Goal: Task Accomplishment & Management: Manage account settings

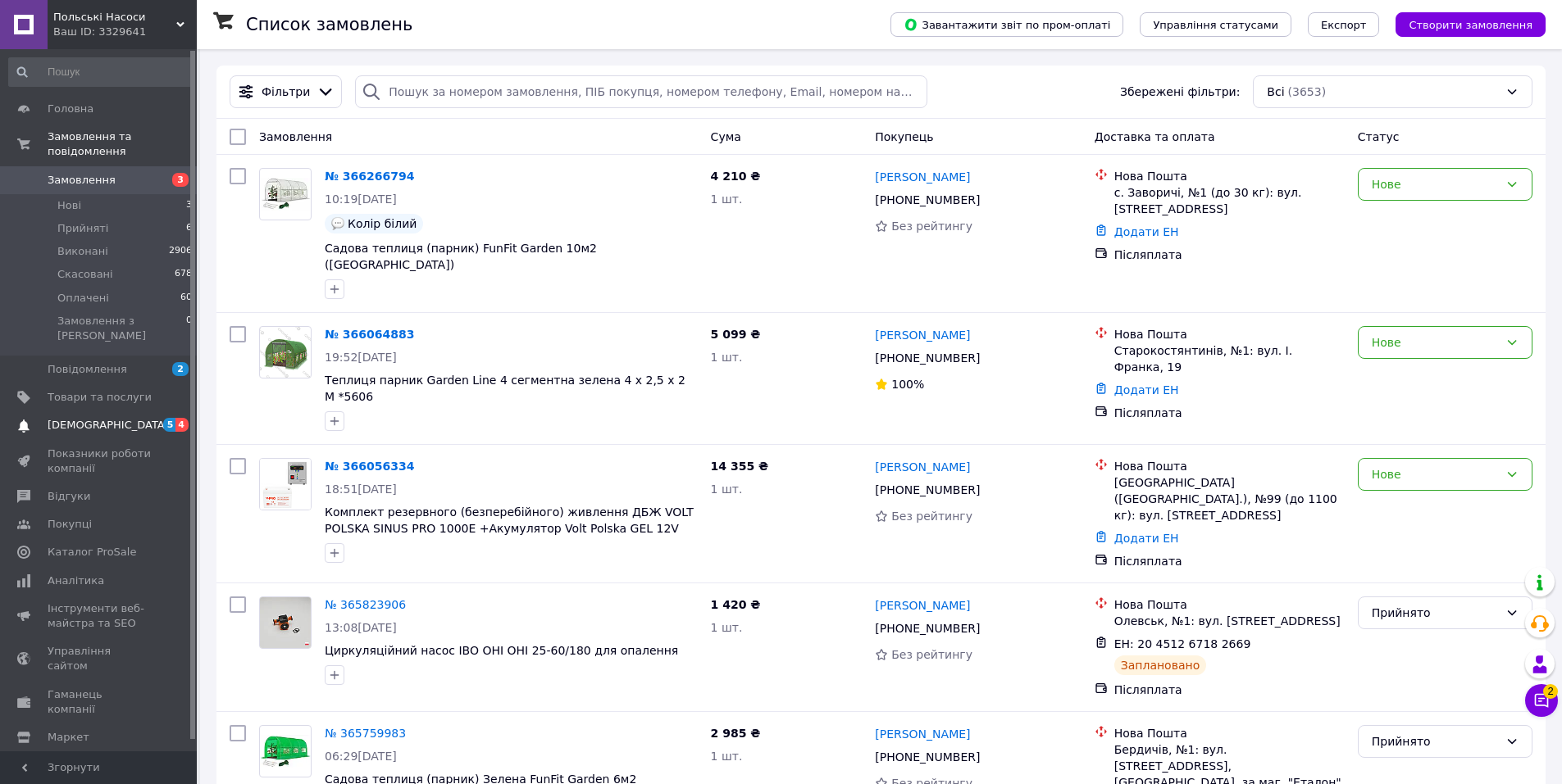
click at [124, 418] on span "[DEMOGRAPHIC_DATA]" at bounding box center [99, 425] width 104 height 14
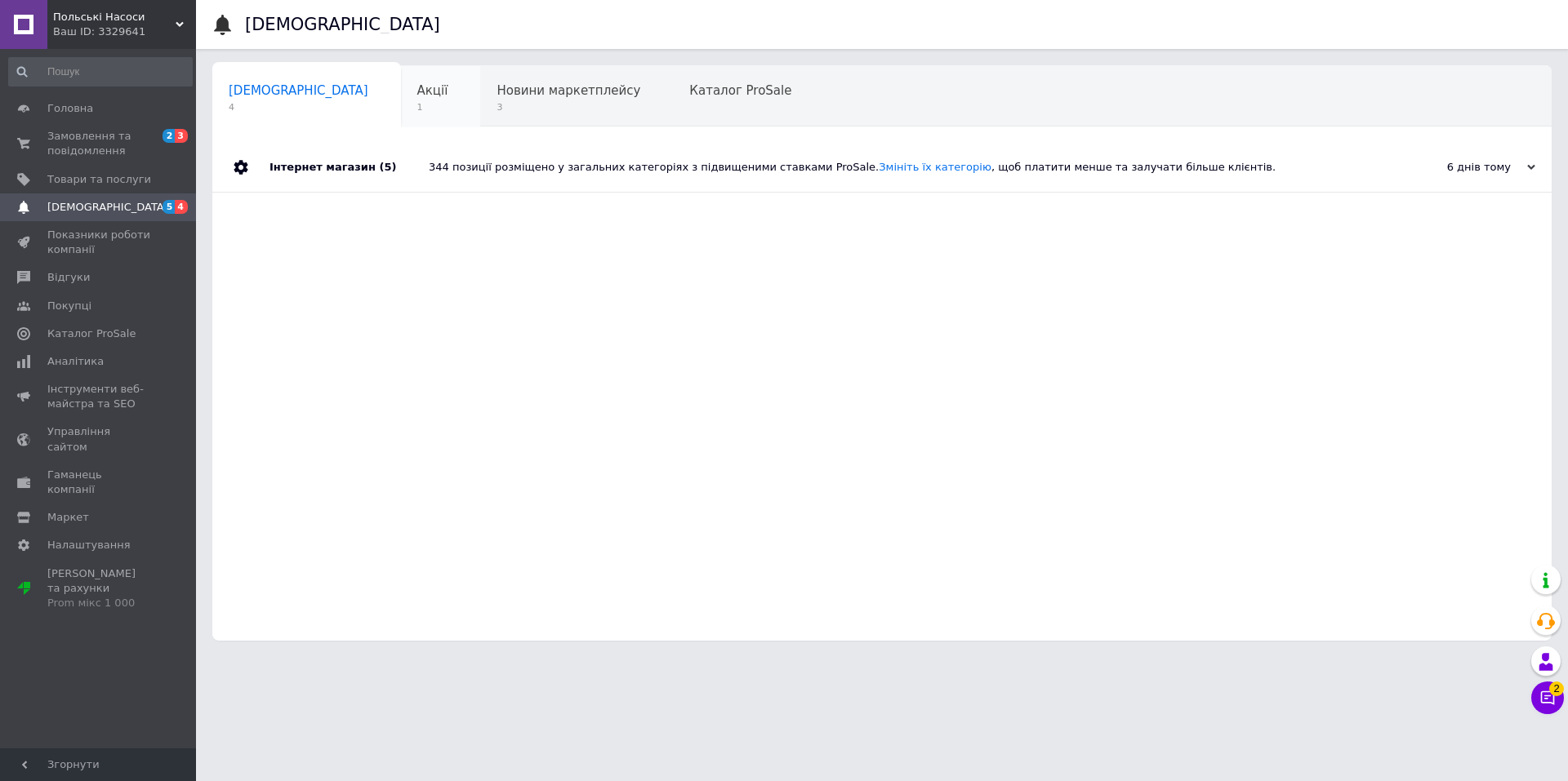
click at [401, 86] on div "Акції 1" at bounding box center [441, 97] width 80 height 62
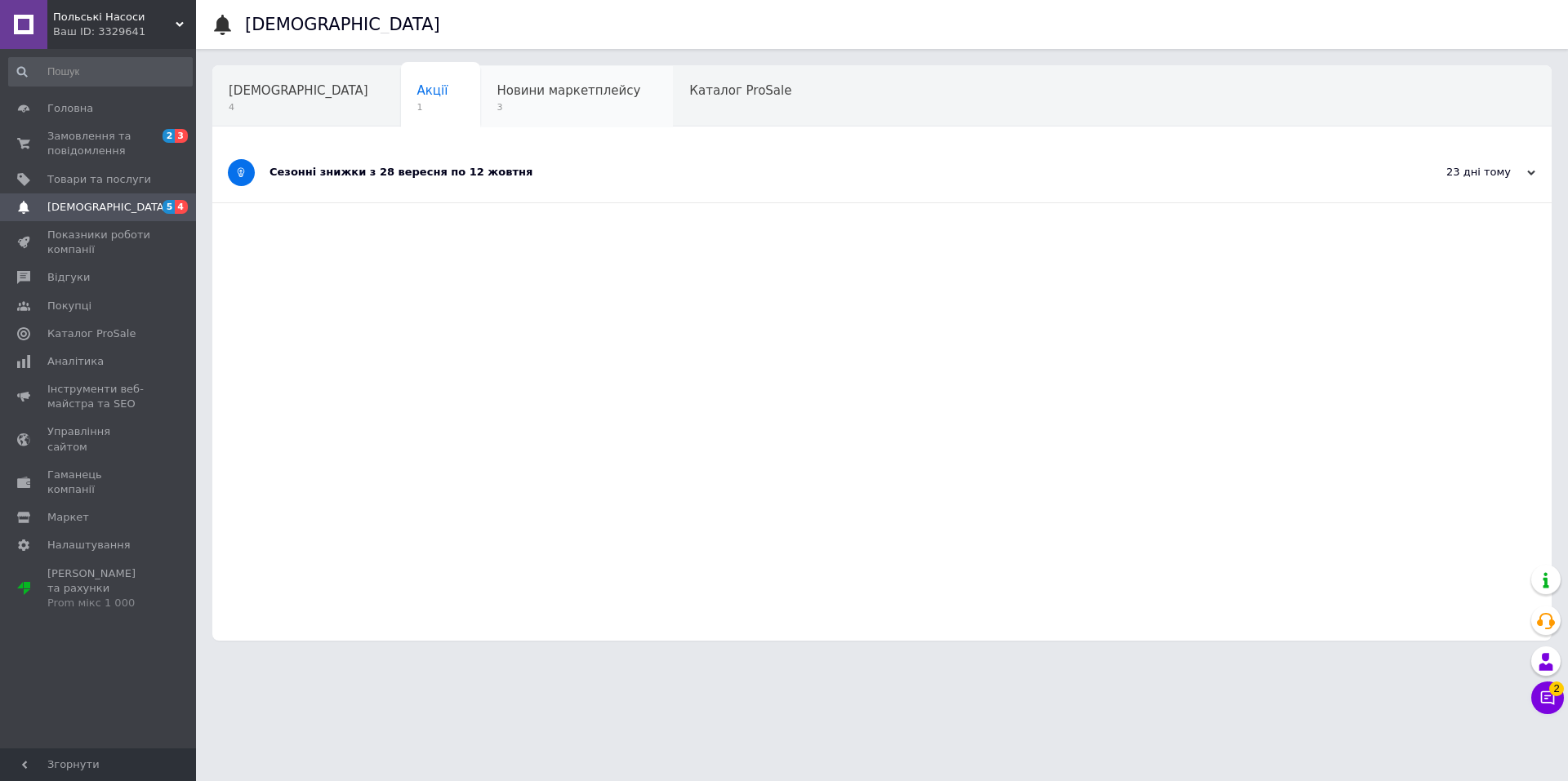
click at [497, 96] on span "Новини маркетплейсу" at bounding box center [568, 90] width 144 height 14
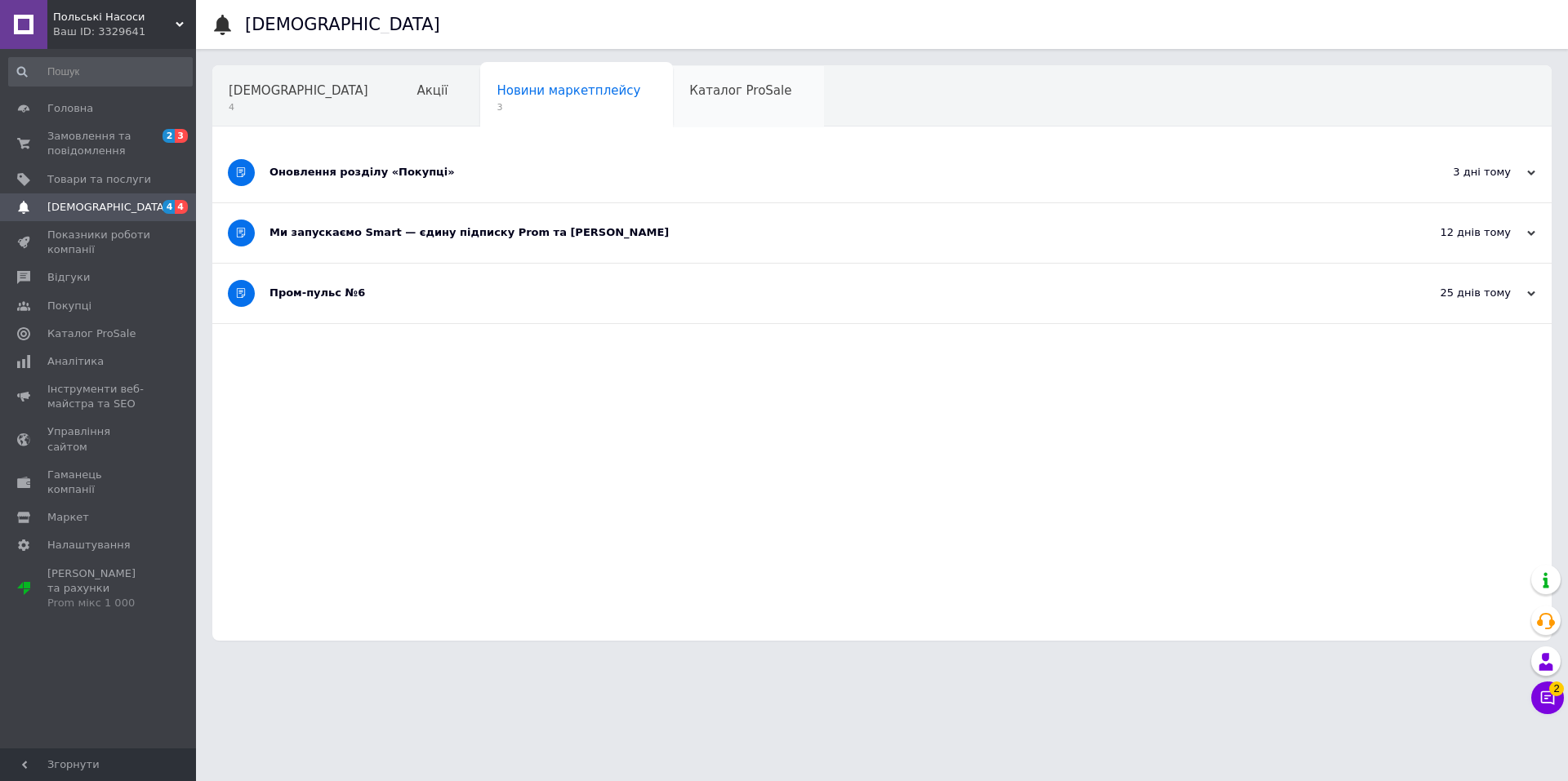
click at [673, 102] on div "Каталог ProSale" at bounding box center [748, 97] width 151 height 62
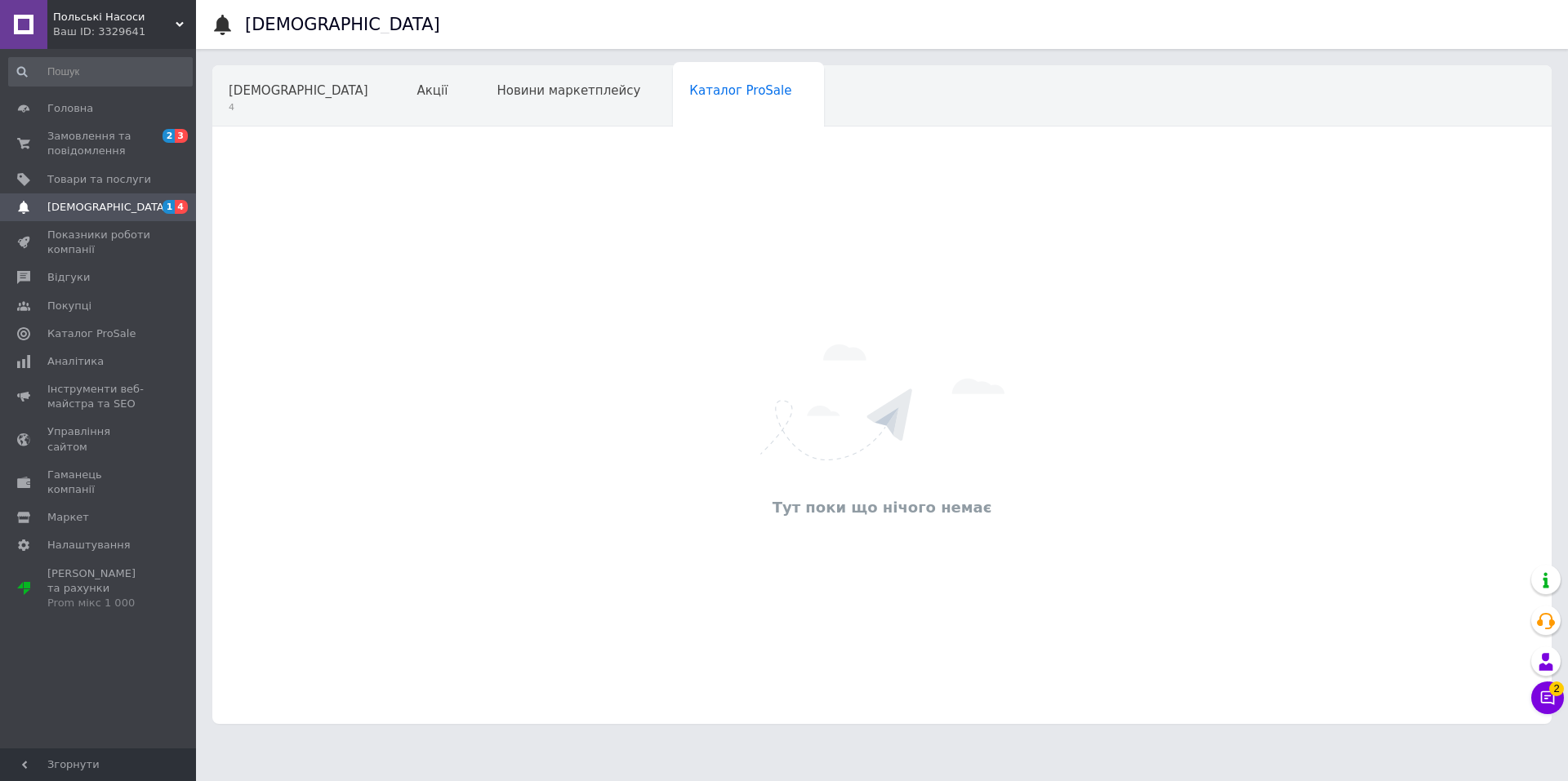
click at [391, 128] on div "Навчання та заходи 1" at bounding box center [302, 159] width 179 height 62
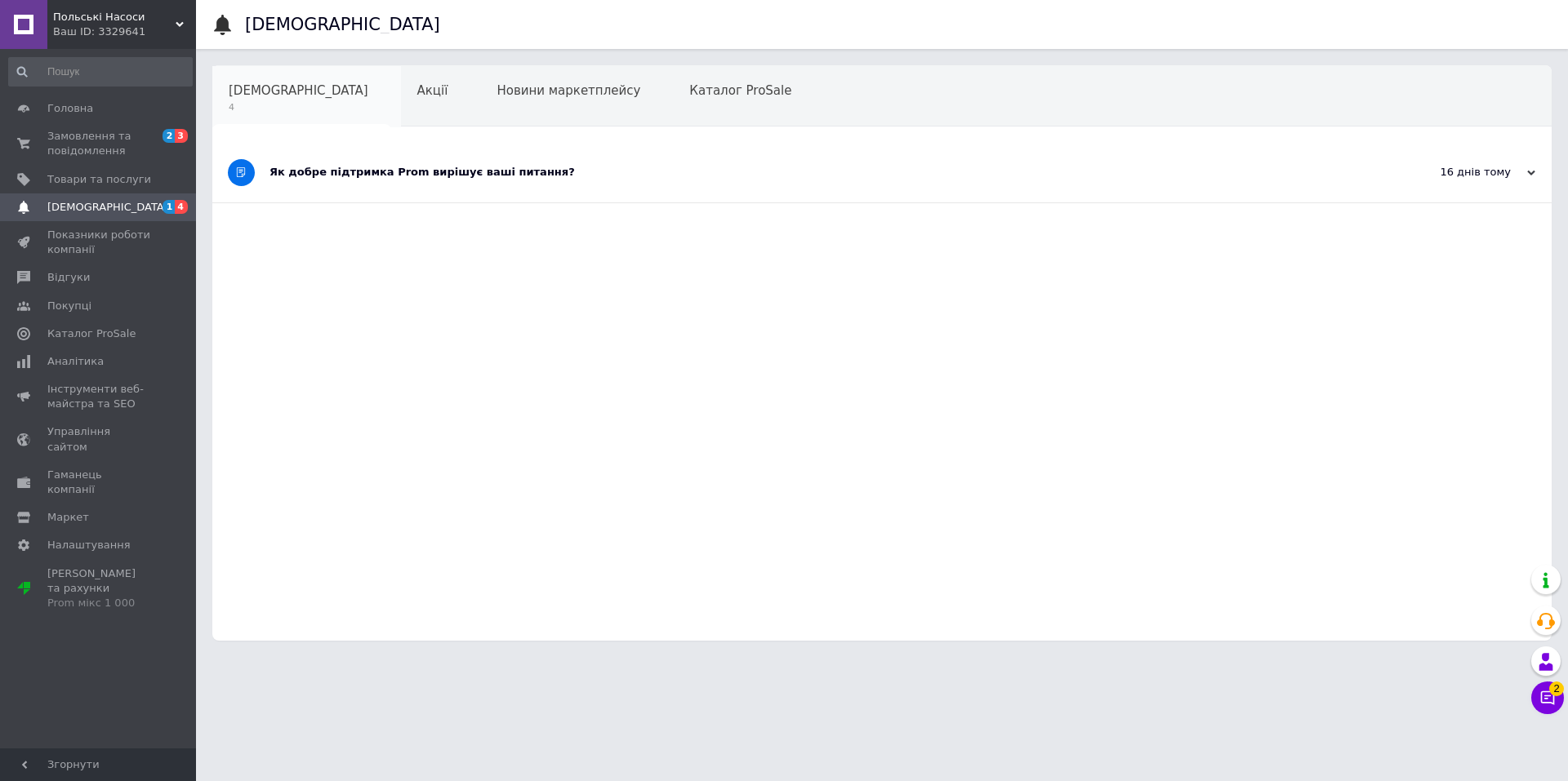
click at [323, 84] on div "Сповіщення 4" at bounding box center [306, 97] width 188 height 62
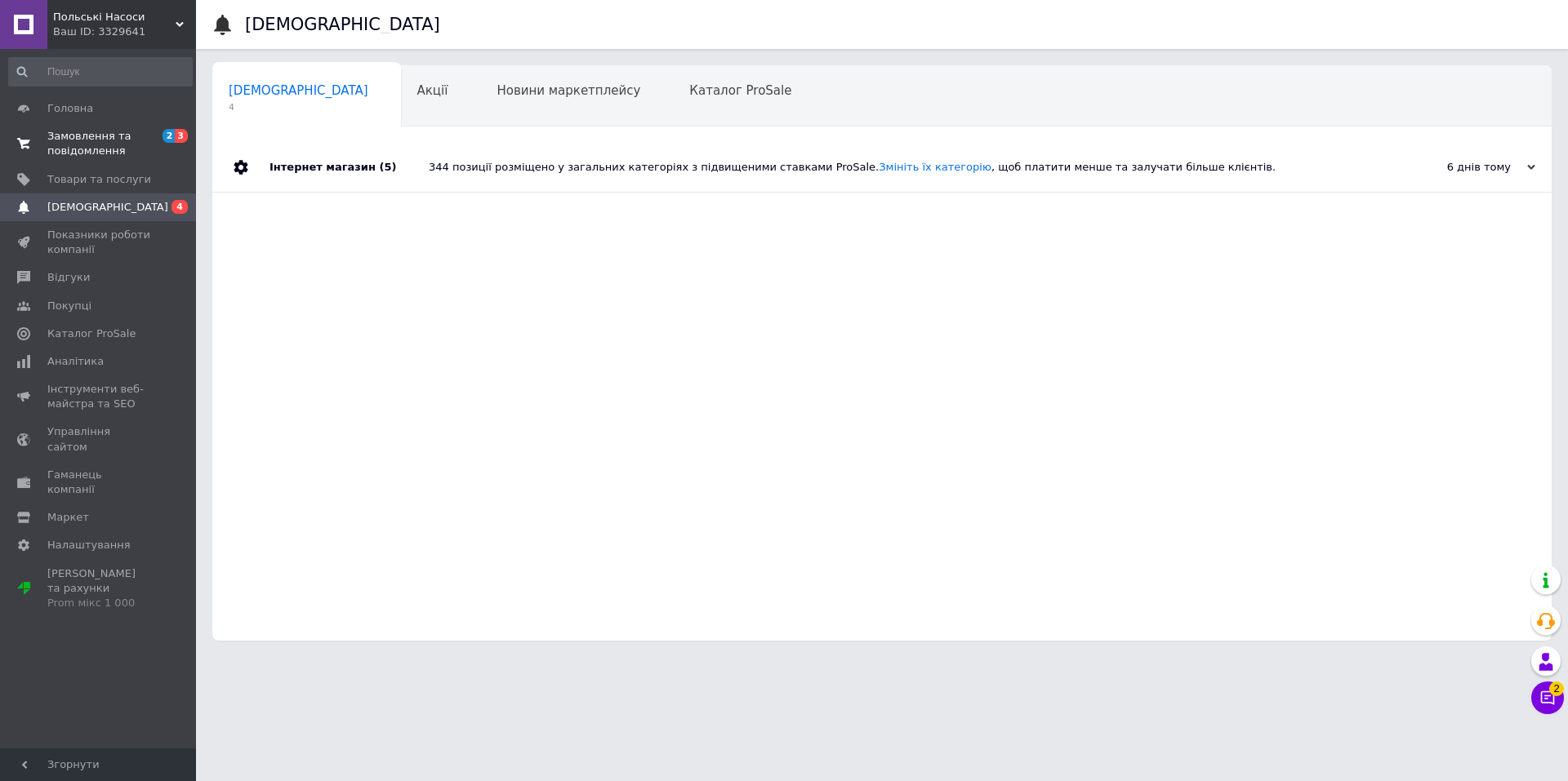
click at [138, 145] on span "Замовлення та повідомлення" at bounding box center [99, 144] width 104 height 29
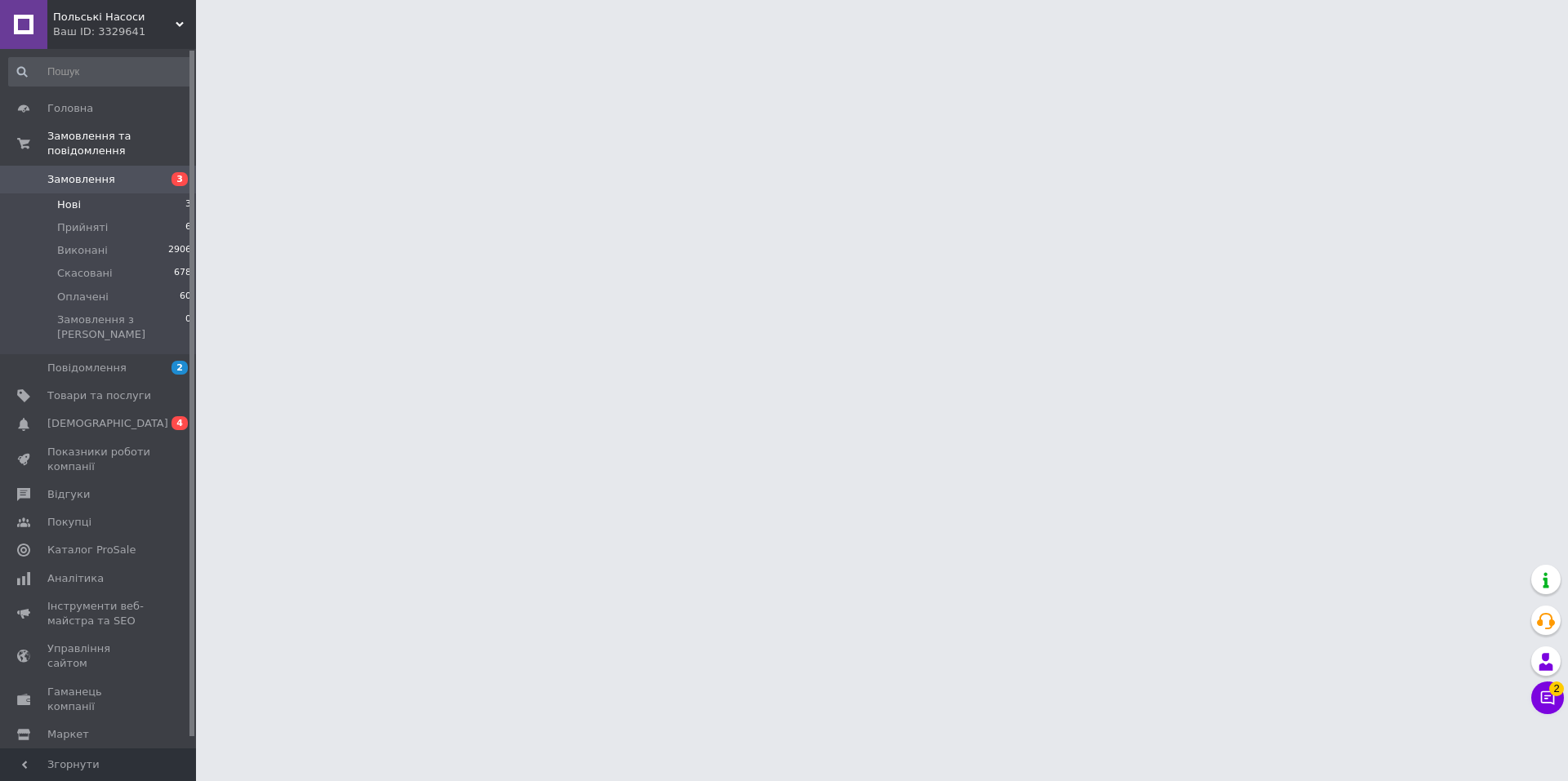
click at [142, 193] on li "Нові 3" at bounding box center [100, 205] width 201 height 23
click at [140, 216] on li "Прийняті 6" at bounding box center [100, 227] width 201 height 23
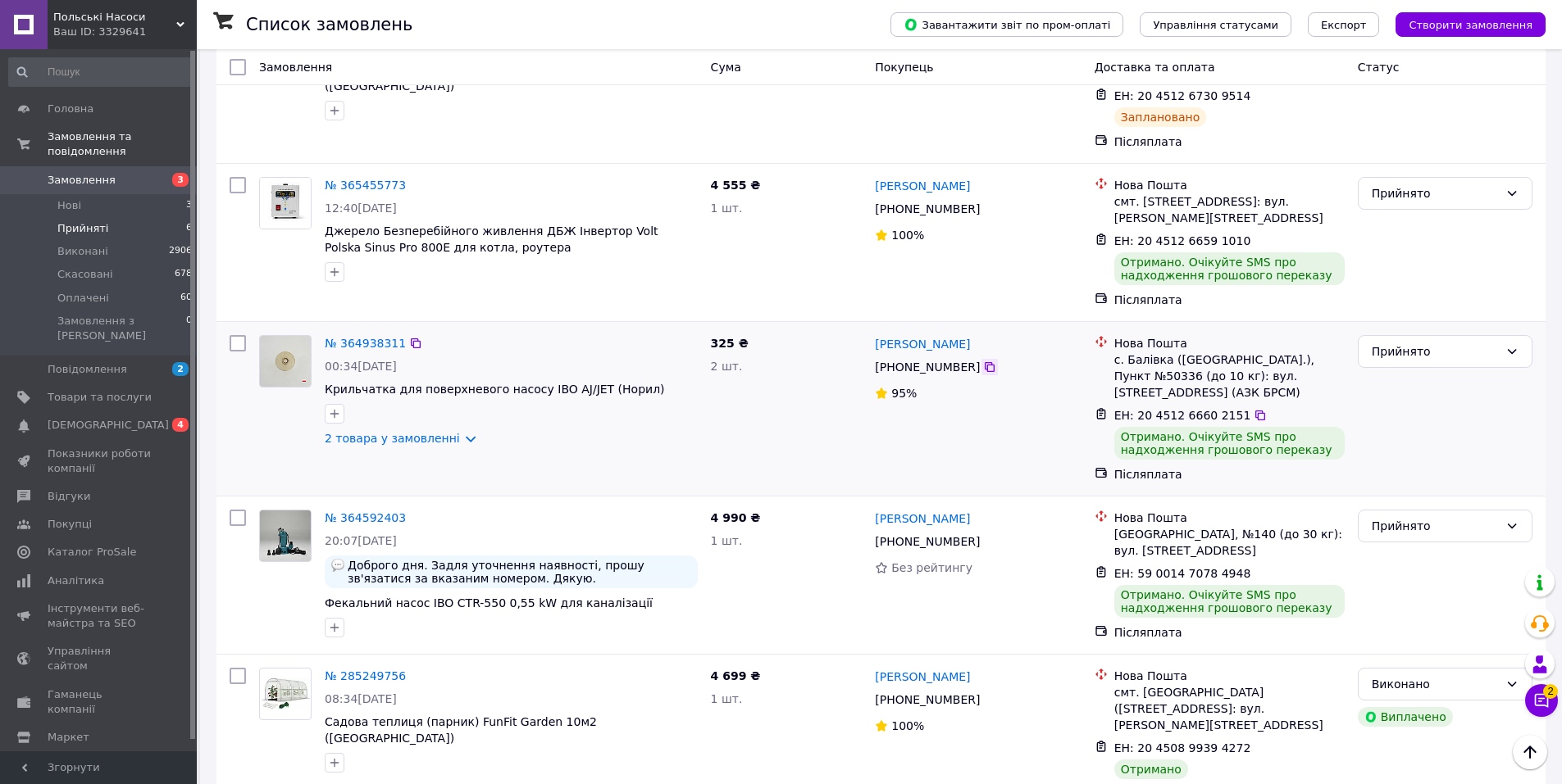
scroll to position [350, 0]
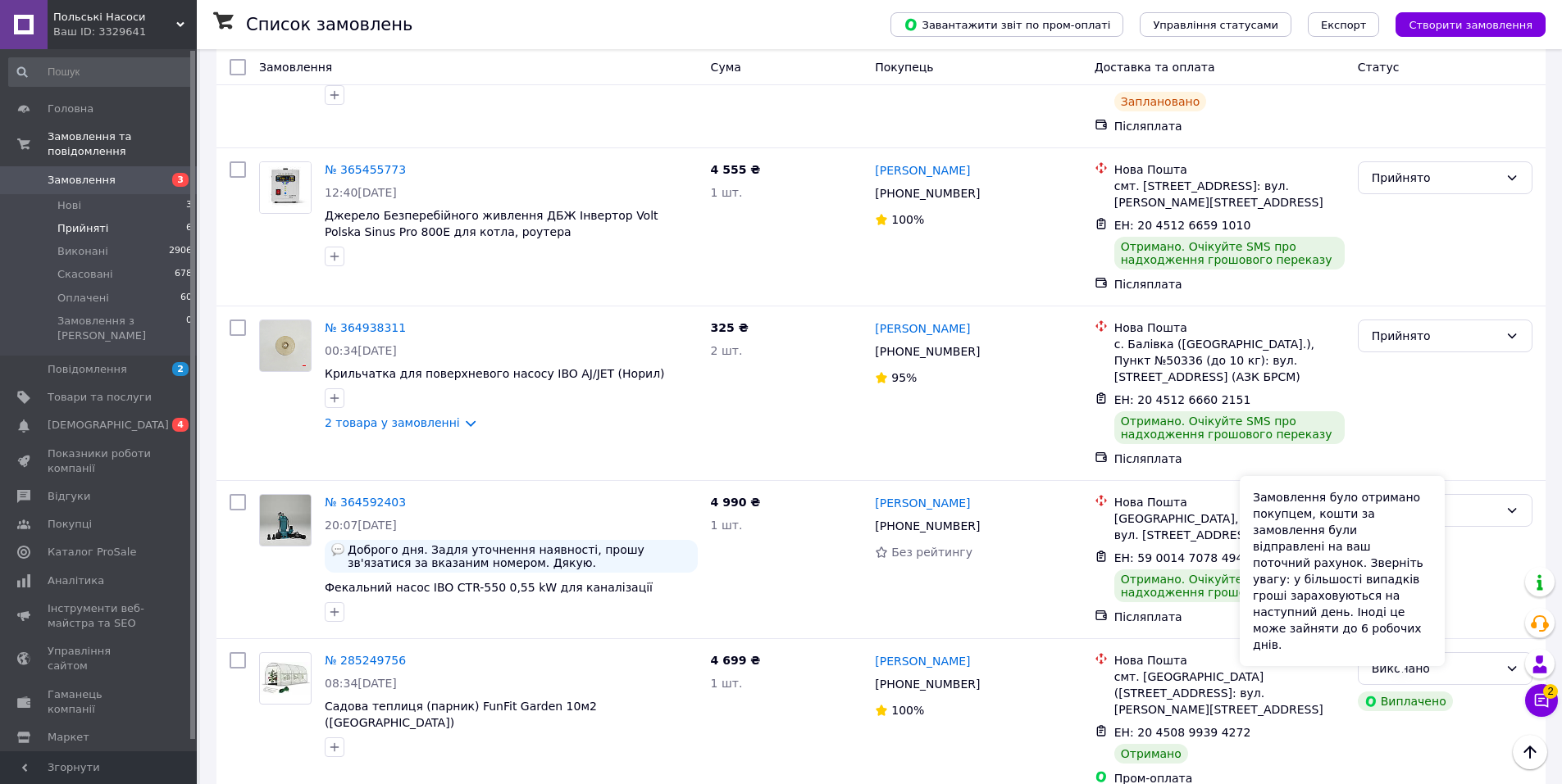
click at [1440, 656] on div "Замовлення було отримано покупцем, кошти за замовлення були відправлені на ваш …" at bounding box center [1342, 571] width 205 height 190
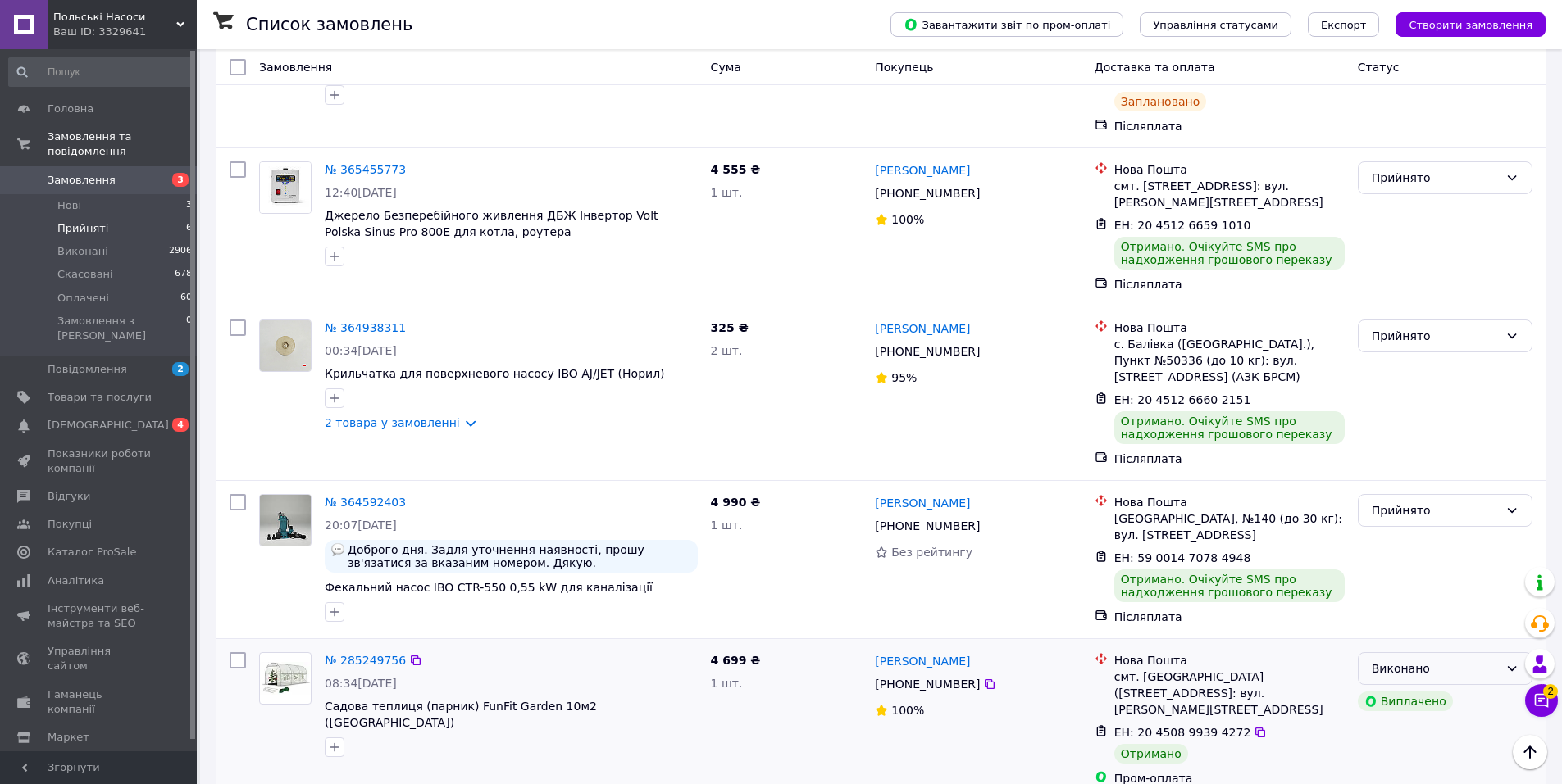
click at [1486, 660] on div "Виконано" at bounding box center [1435, 668] width 127 height 18
click at [1367, 615] on div "Прийнято" at bounding box center [1444, 560] width 188 height 144
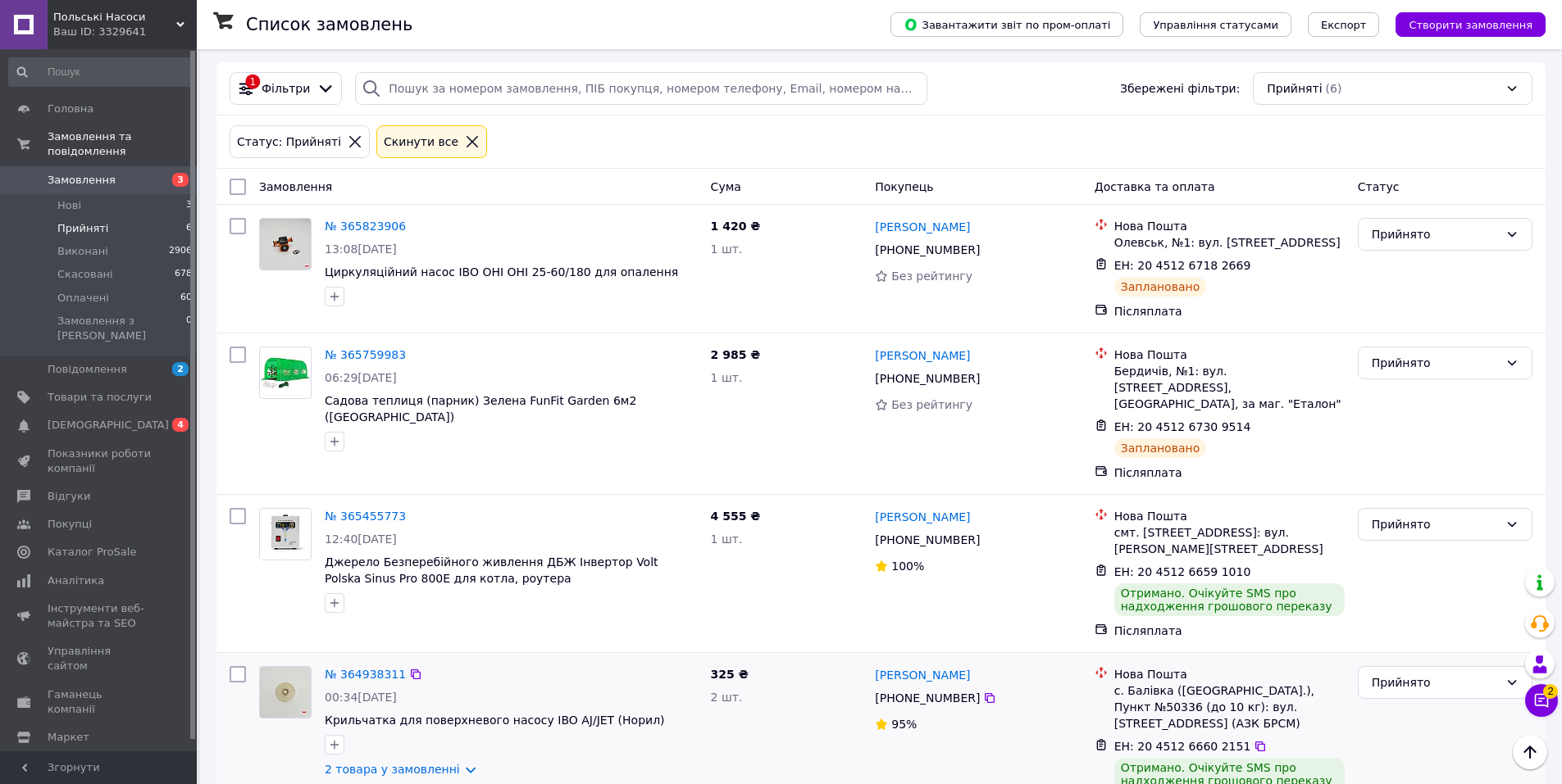
scroll to position [0, 0]
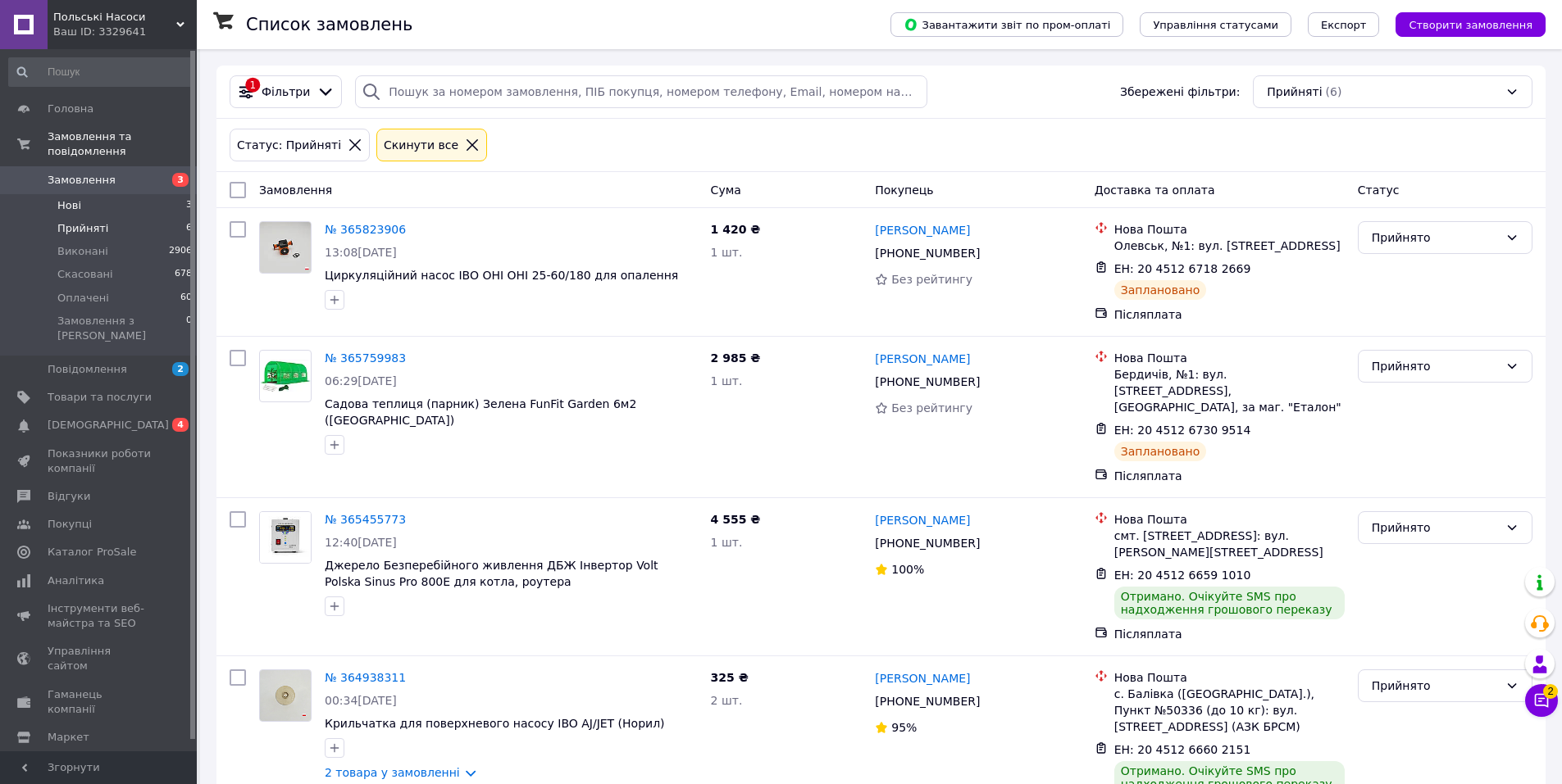
click at [119, 194] on li "Нові 3" at bounding box center [100, 205] width 202 height 23
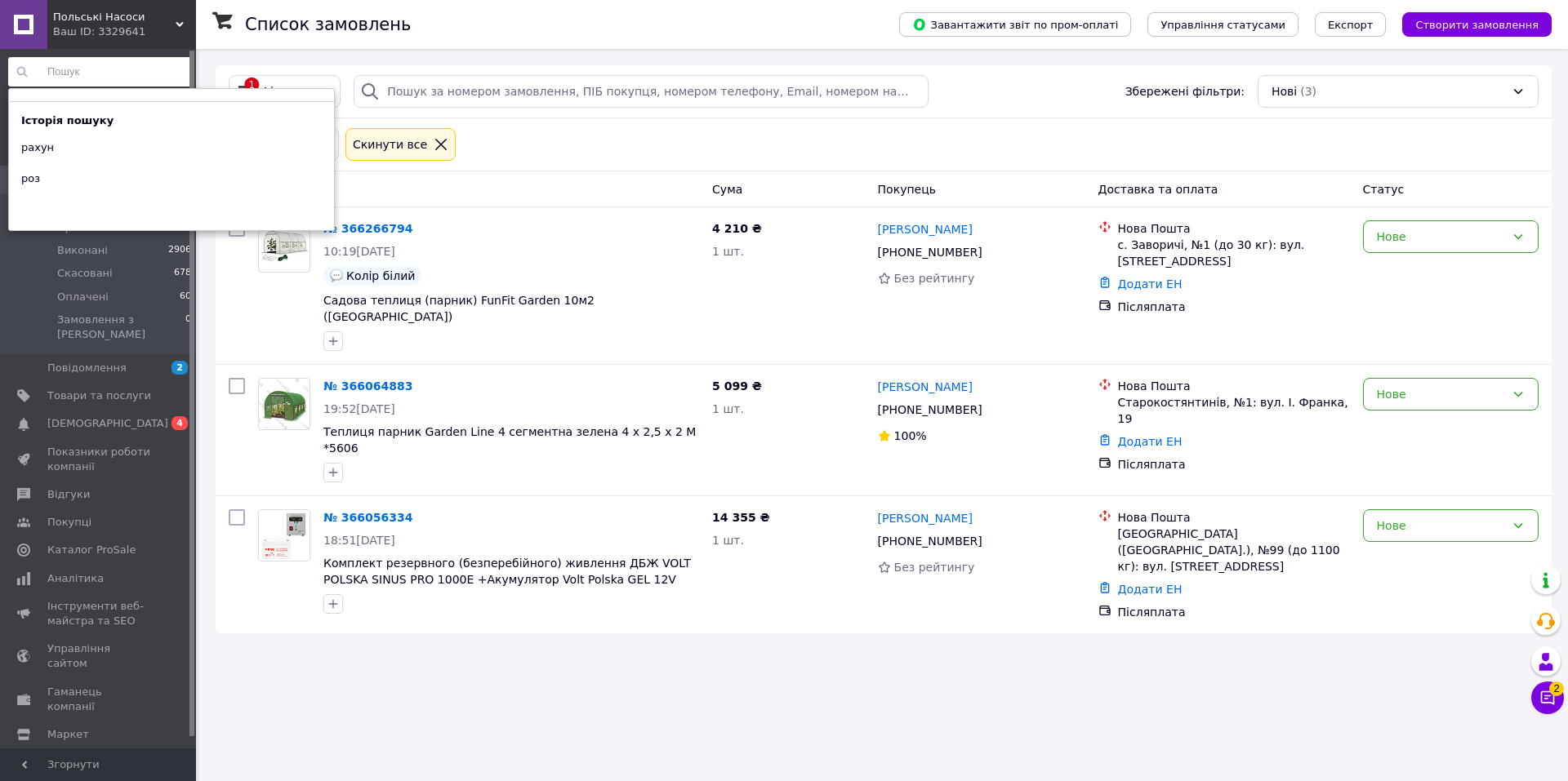
click at [135, 70] on input at bounding box center [101, 71] width 185 height 29
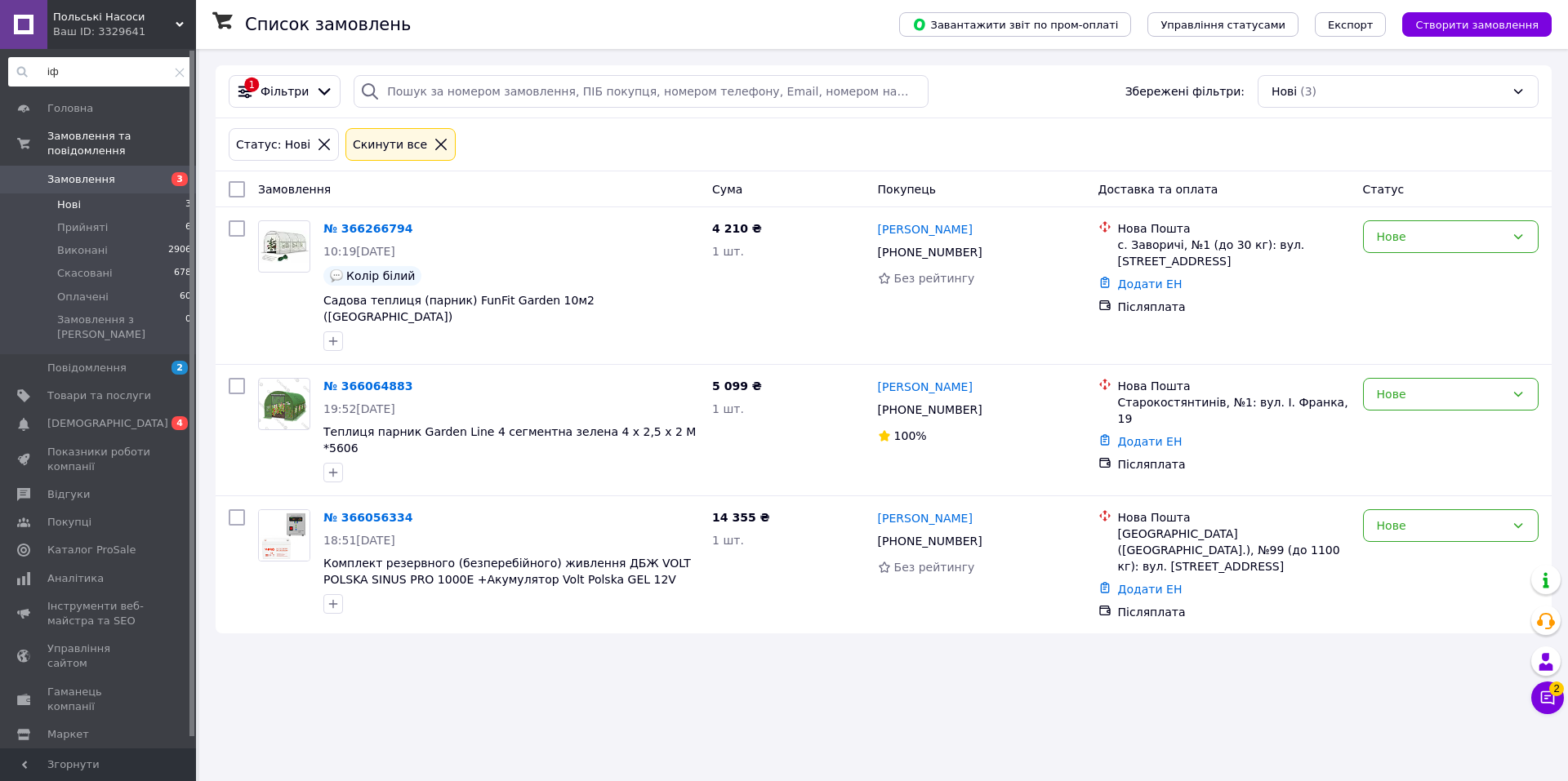
type input "і"
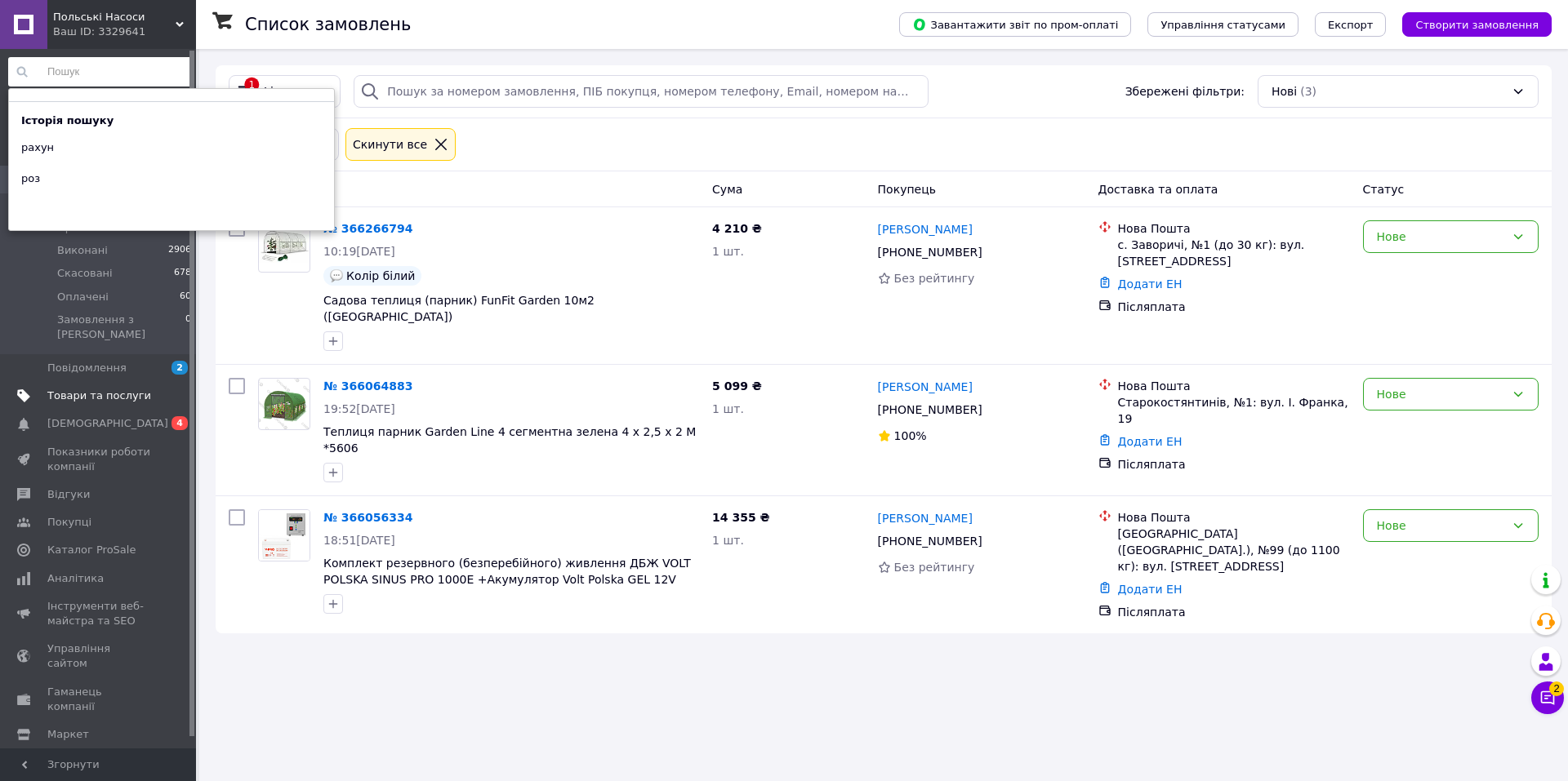
click at [117, 388] on span "Товари та послуги" at bounding box center [99, 395] width 104 height 14
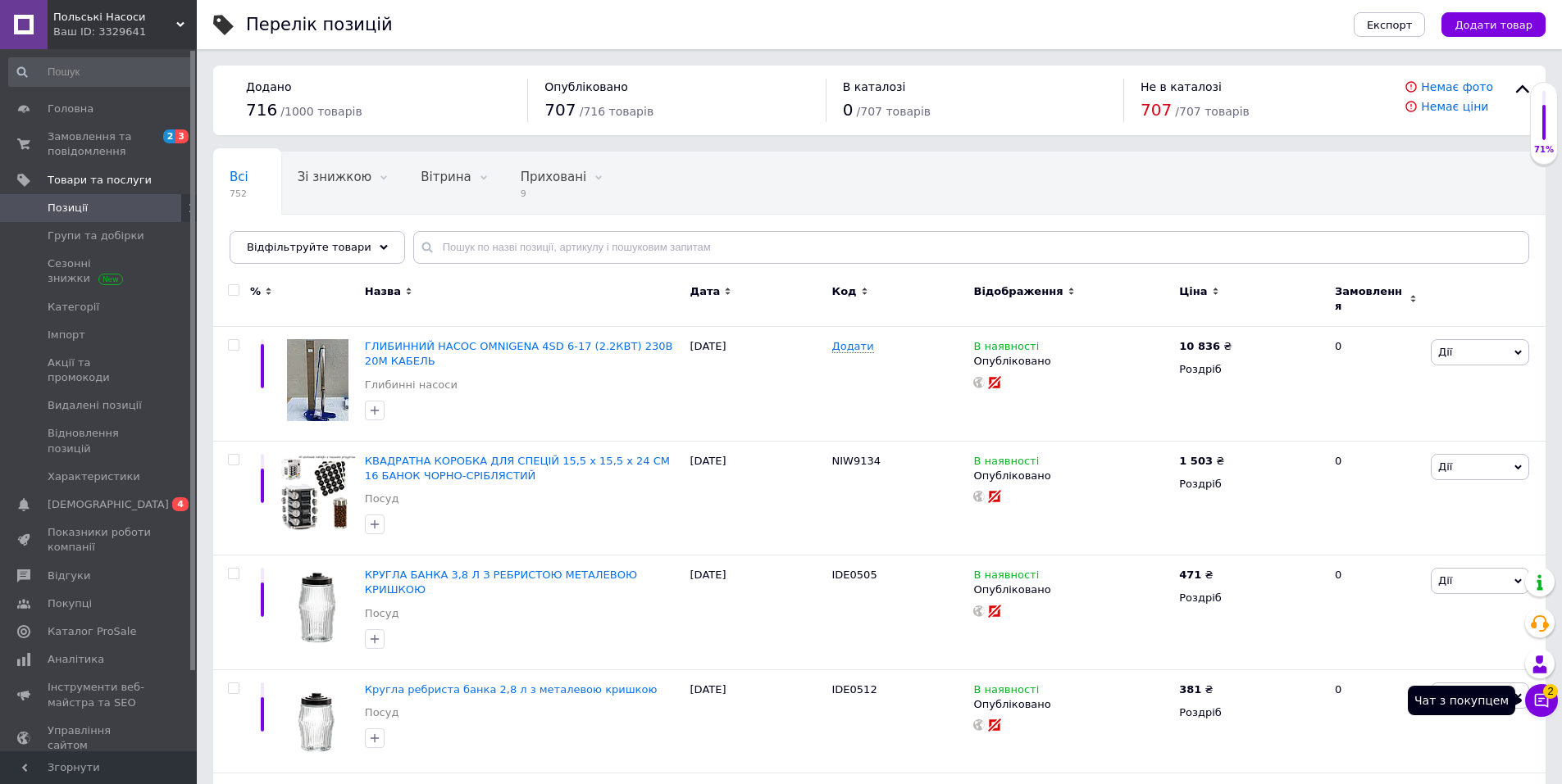
click at [1540, 696] on icon at bounding box center [1541, 700] width 16 height 16
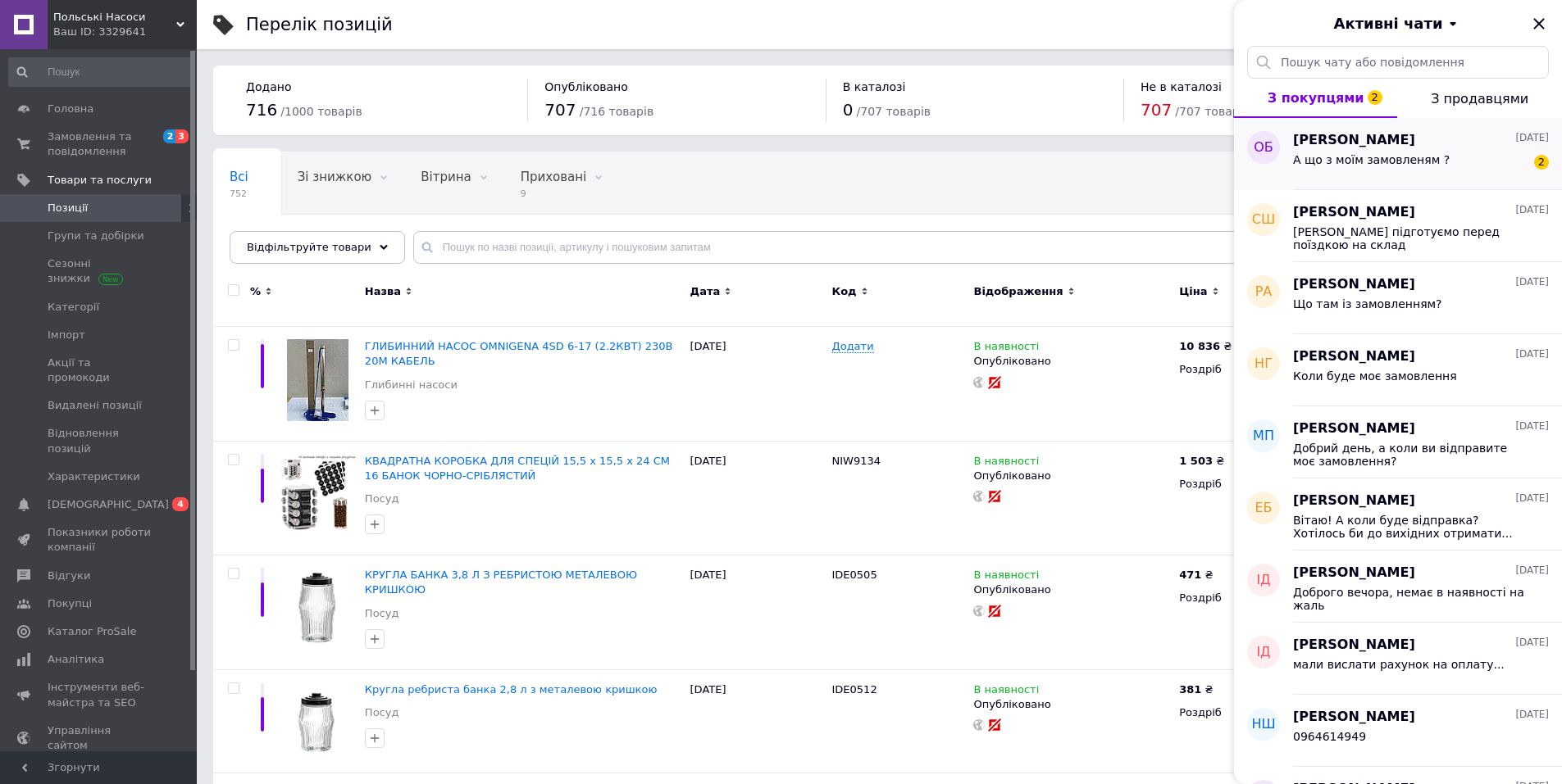
click at [1397, 153] on span "А що з моїм замовленям ?" at bounding box center [1371, 159] width 157 height 13
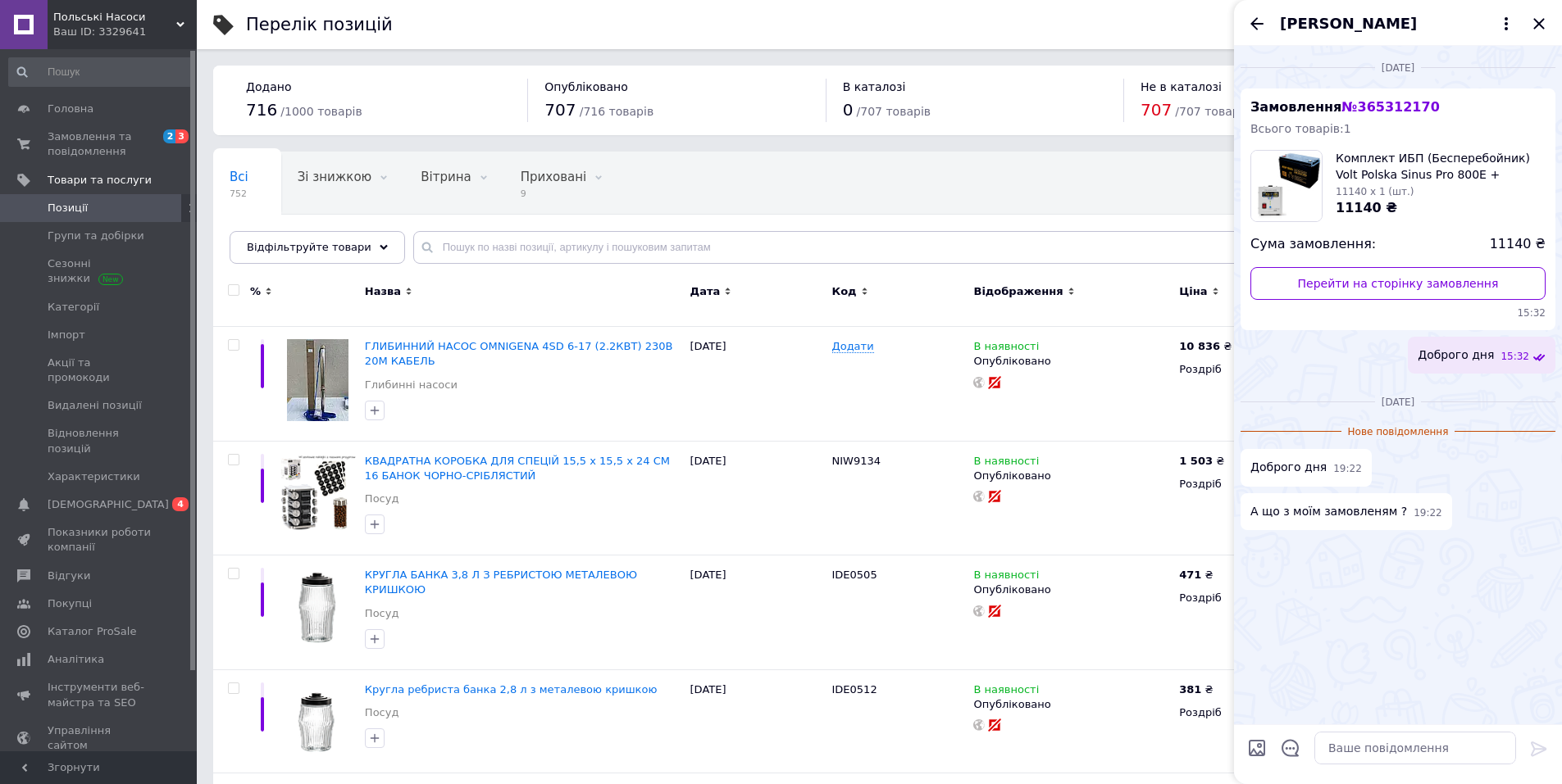
click at [1364, 107] on span "№ 365312170" at bounding box center [1390, 107] width 97 height 15
click at [1356, 286] on link "Перейти на сторінку замовлення" at bounding box center [1398, 284] width 295 height 32
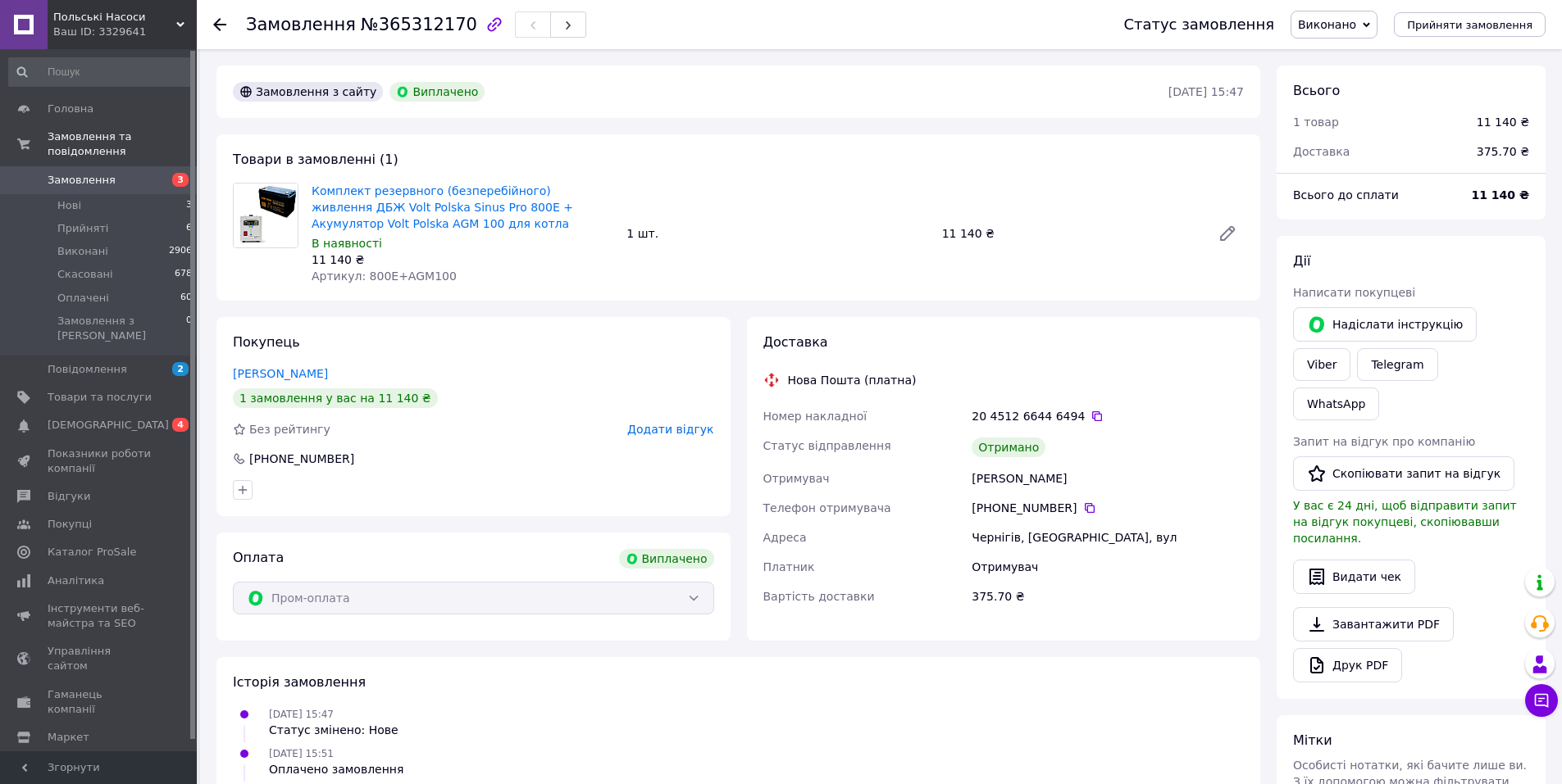
click at [961, 297] on div "Товари в замовленні (1) Комплект резервного (безперебійного) живлення ДБЖ Volt …" at bounding box center [738, 218] width 1043 height 166
click at [154, 194] on li "Нові 3" at bounding box center [100, 205] width 202 height 23
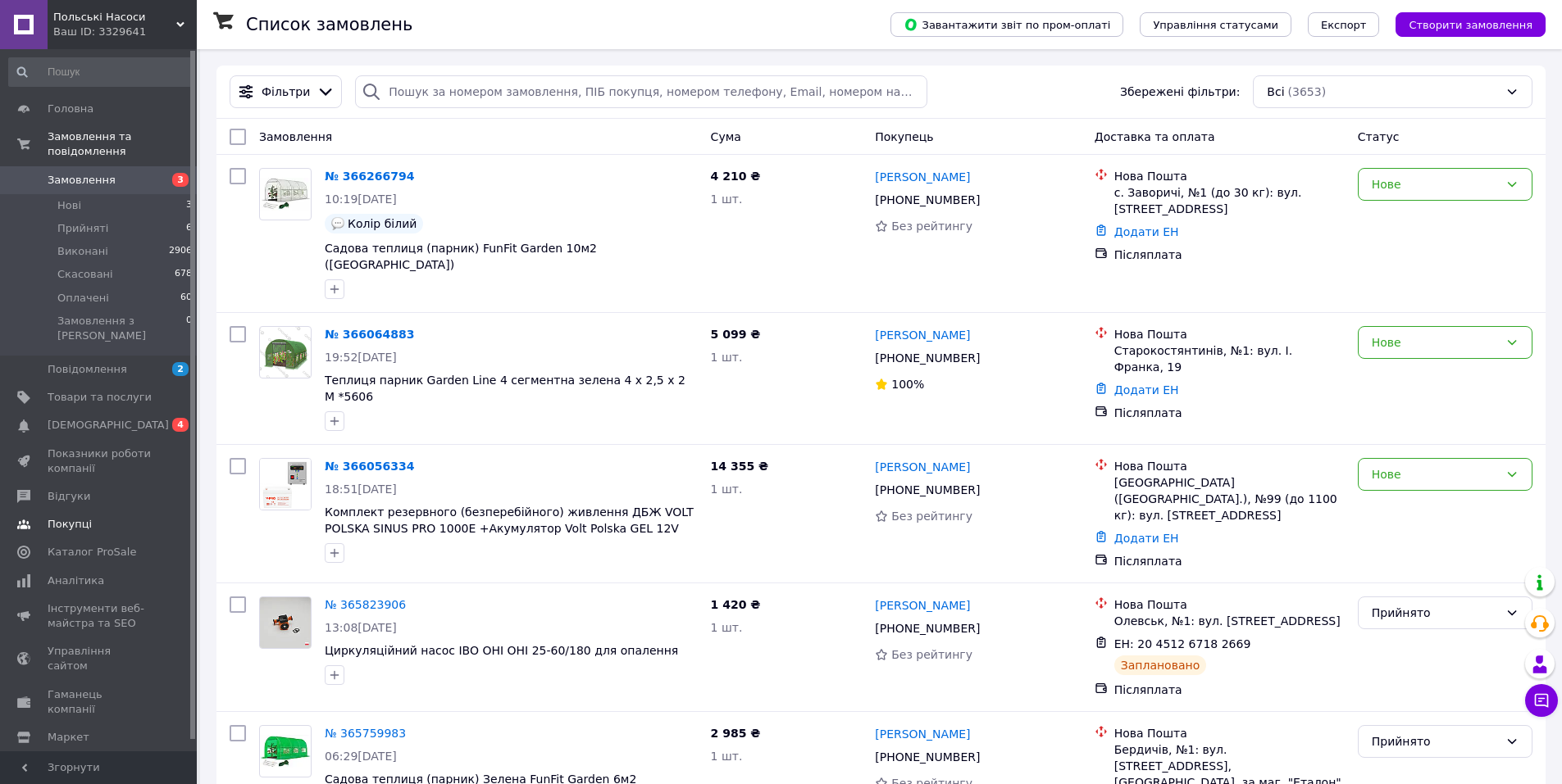
click at [118, 362] on span "Повідомлення" at bounding box center [87, 369] width 79 height 14
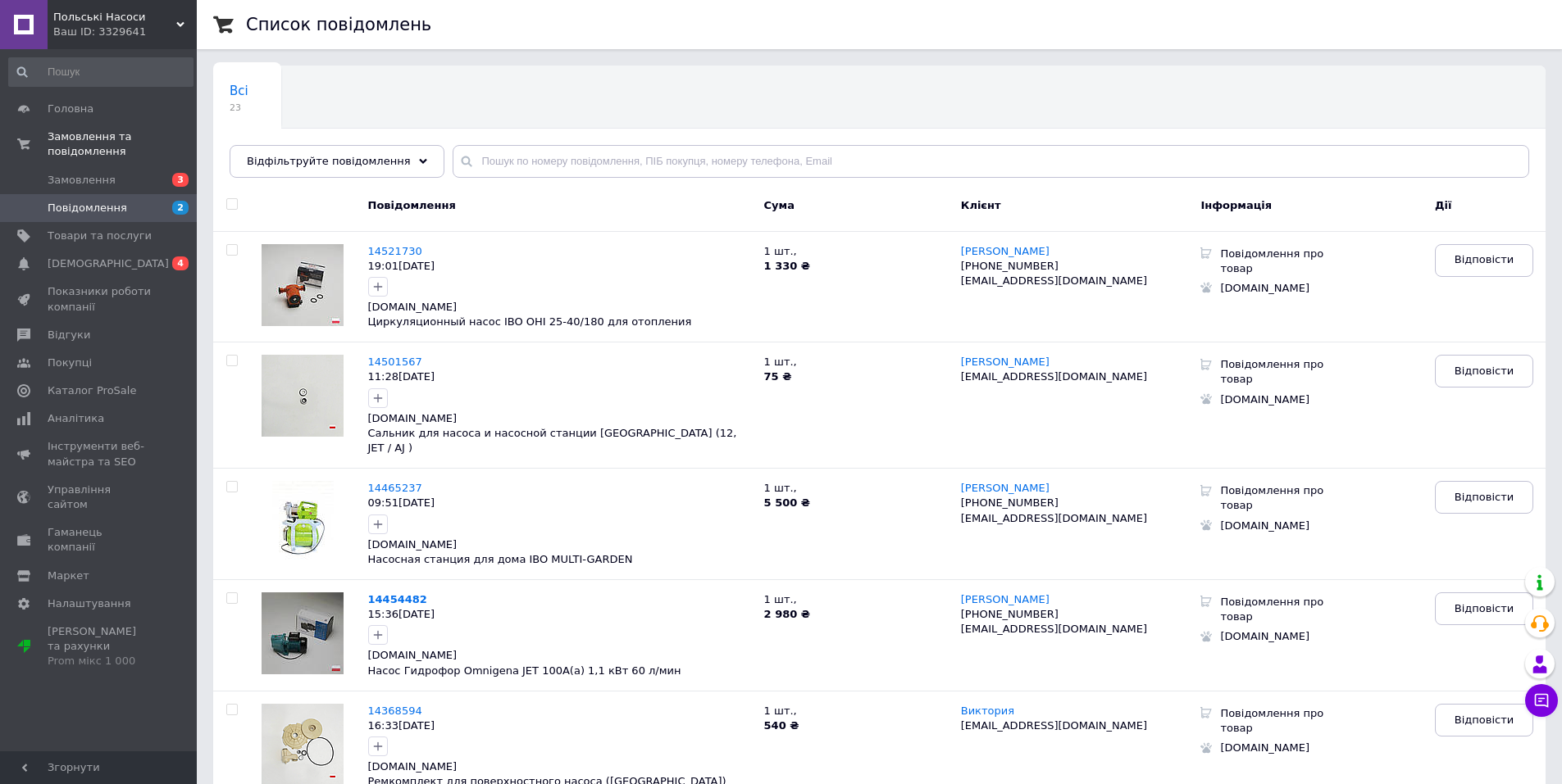
click at [230, 206] on input "checkbox" at bounding box center [231, 204] width 11 height 11
checkbox input "true"
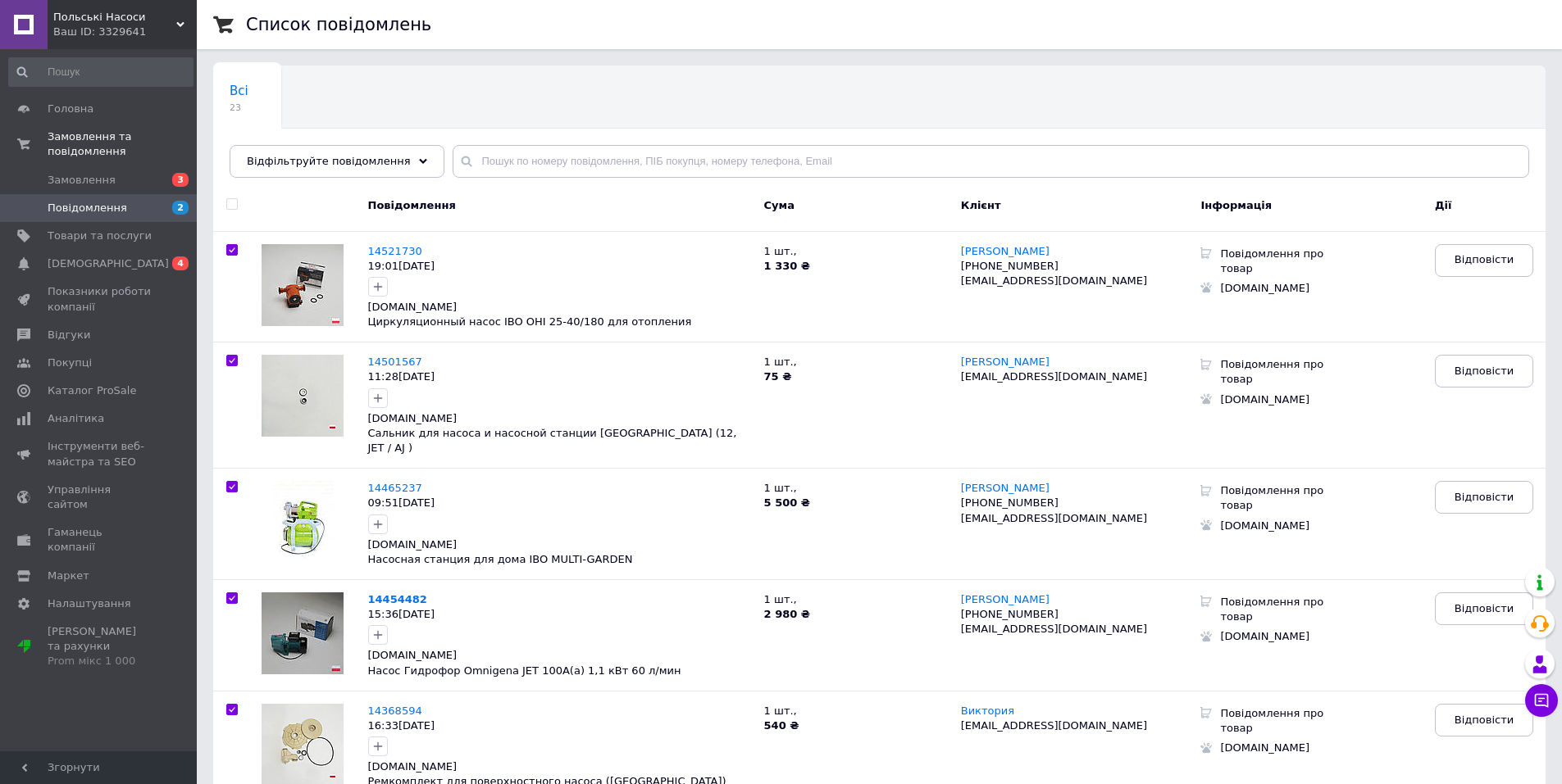
checkbox input "true"
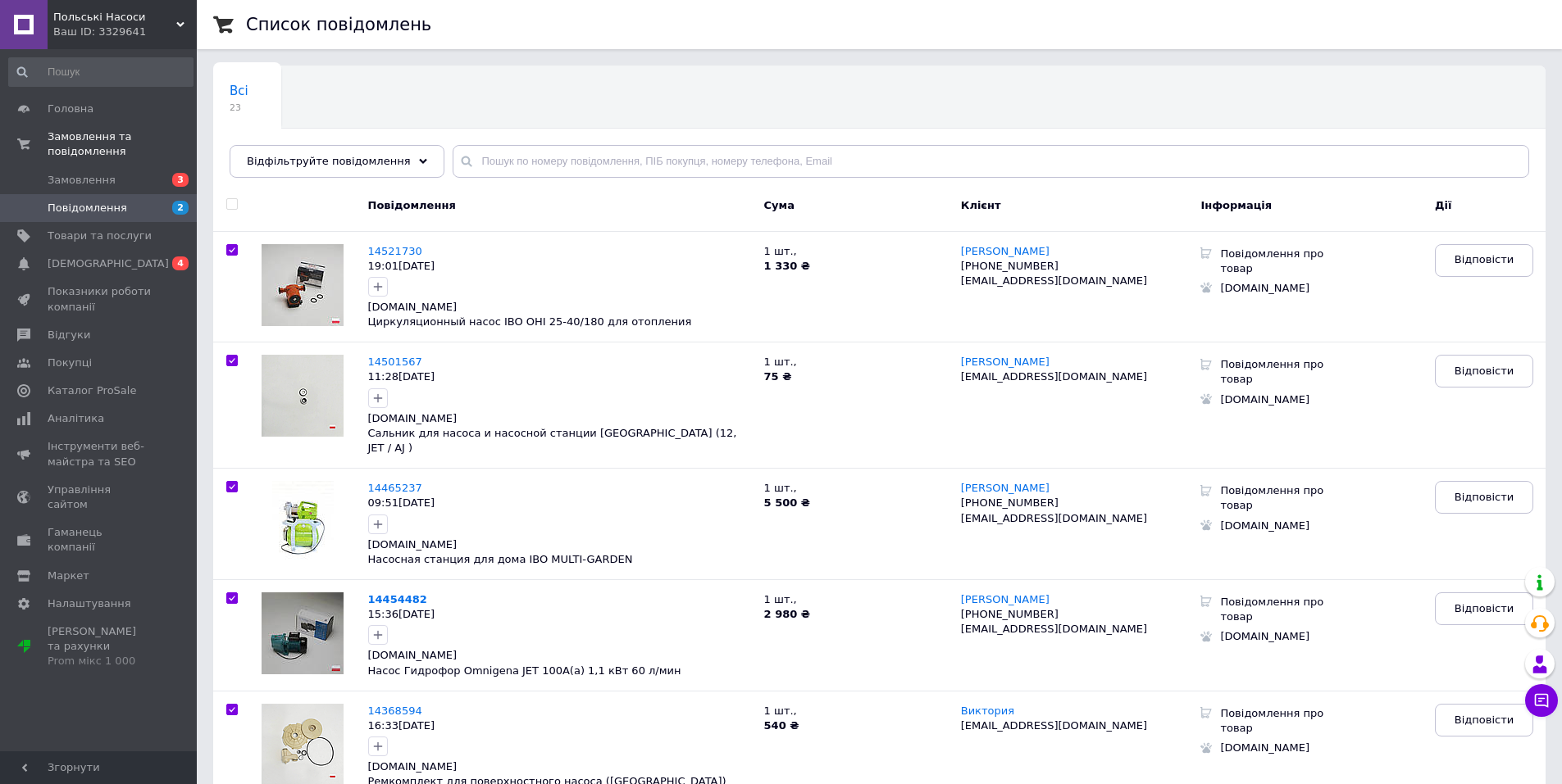
checkbox input "true"
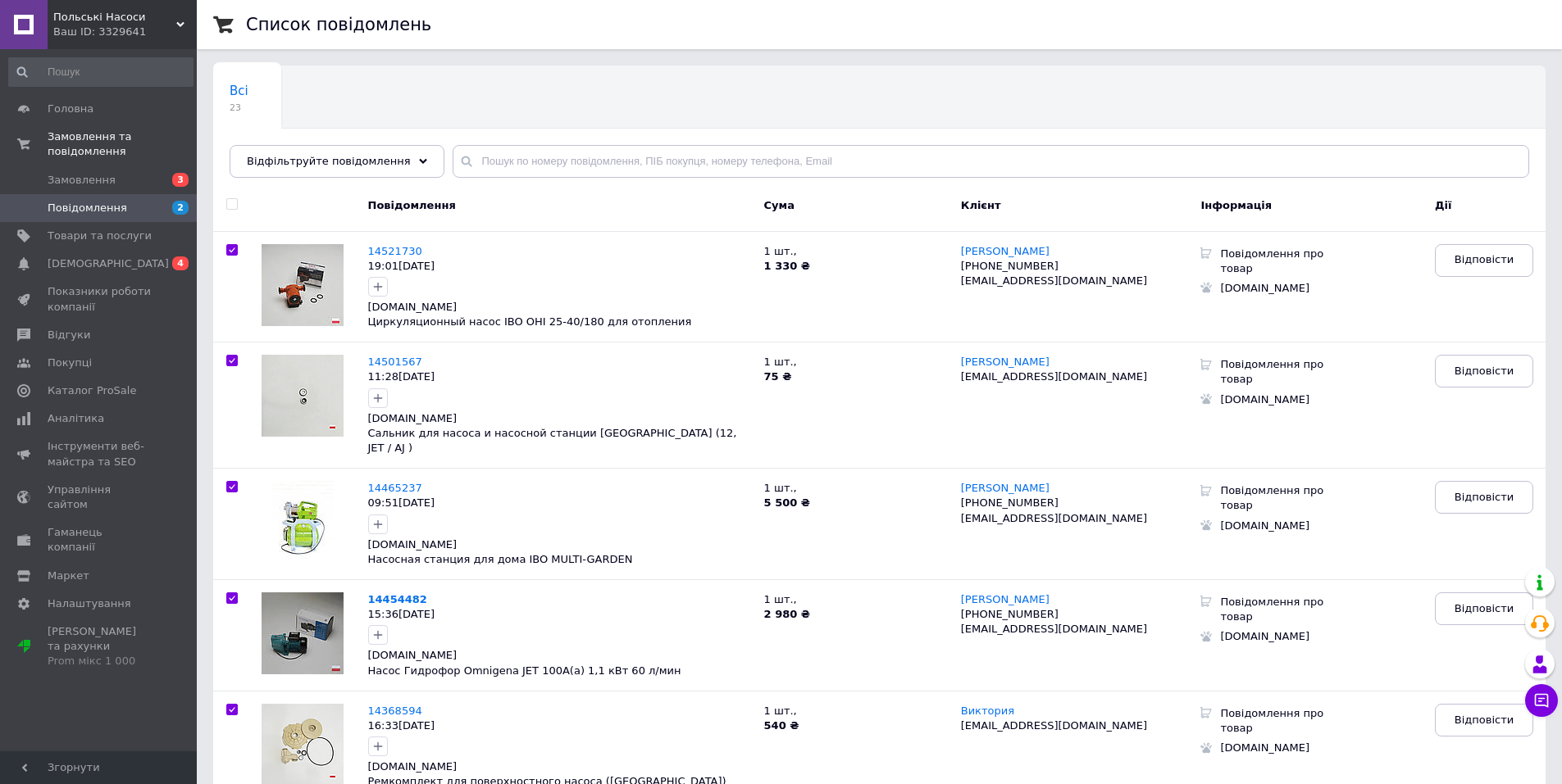
checkbox input "true"
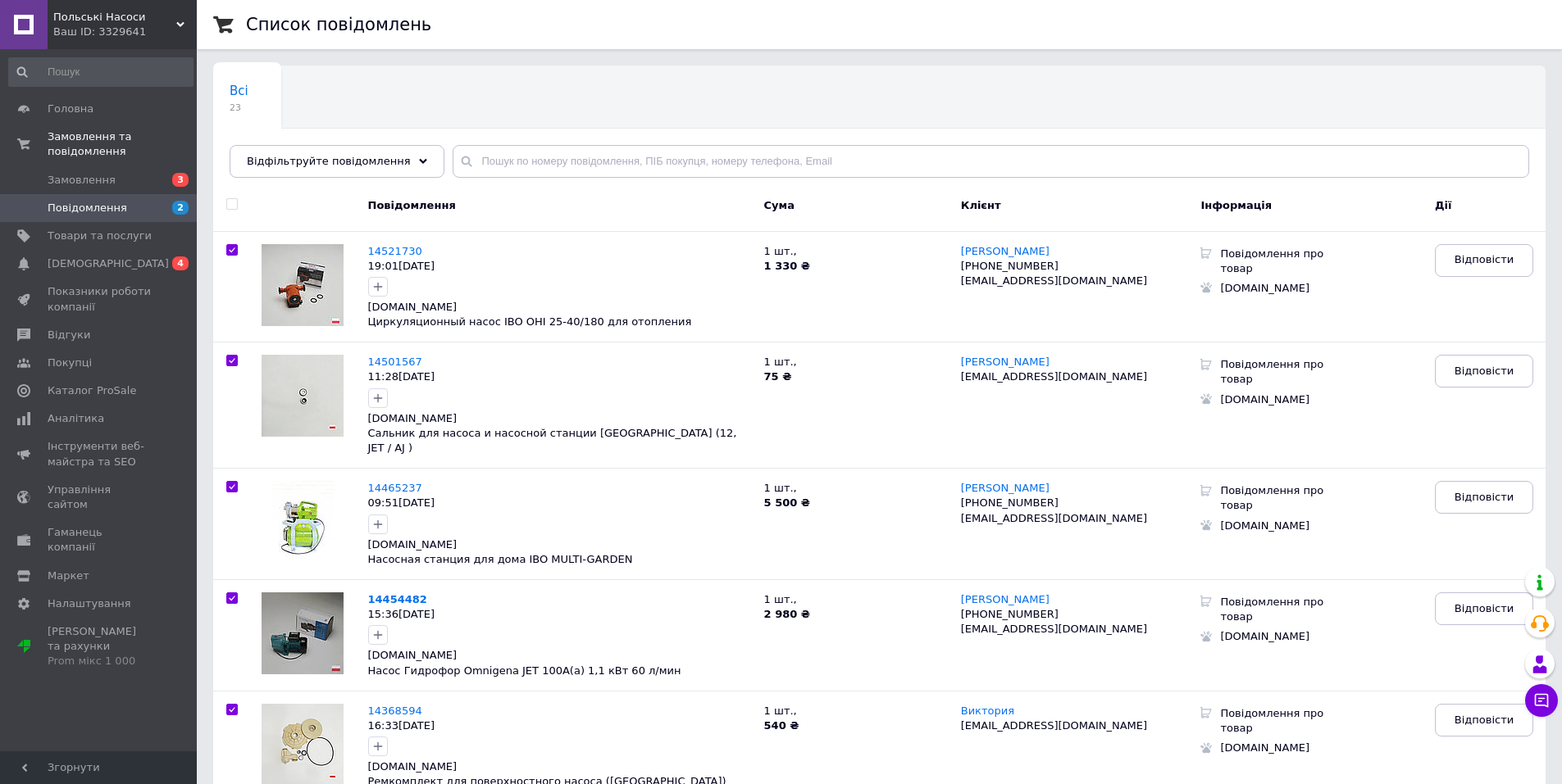
checkbox input "true"
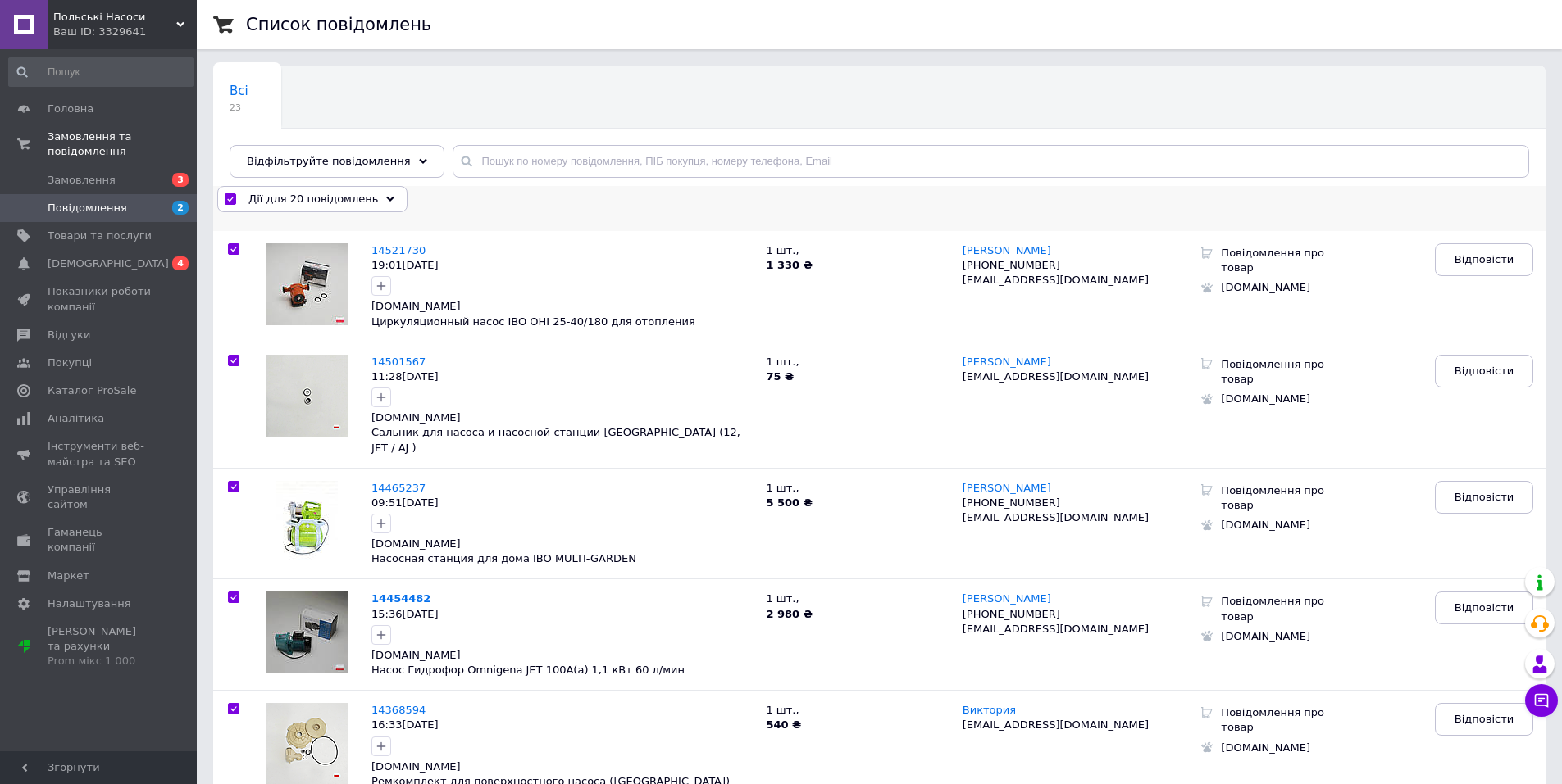
click at [337, 207] on div "Дії для 20 повідомлень" at bounding box center [311, 199] width 190 height 26
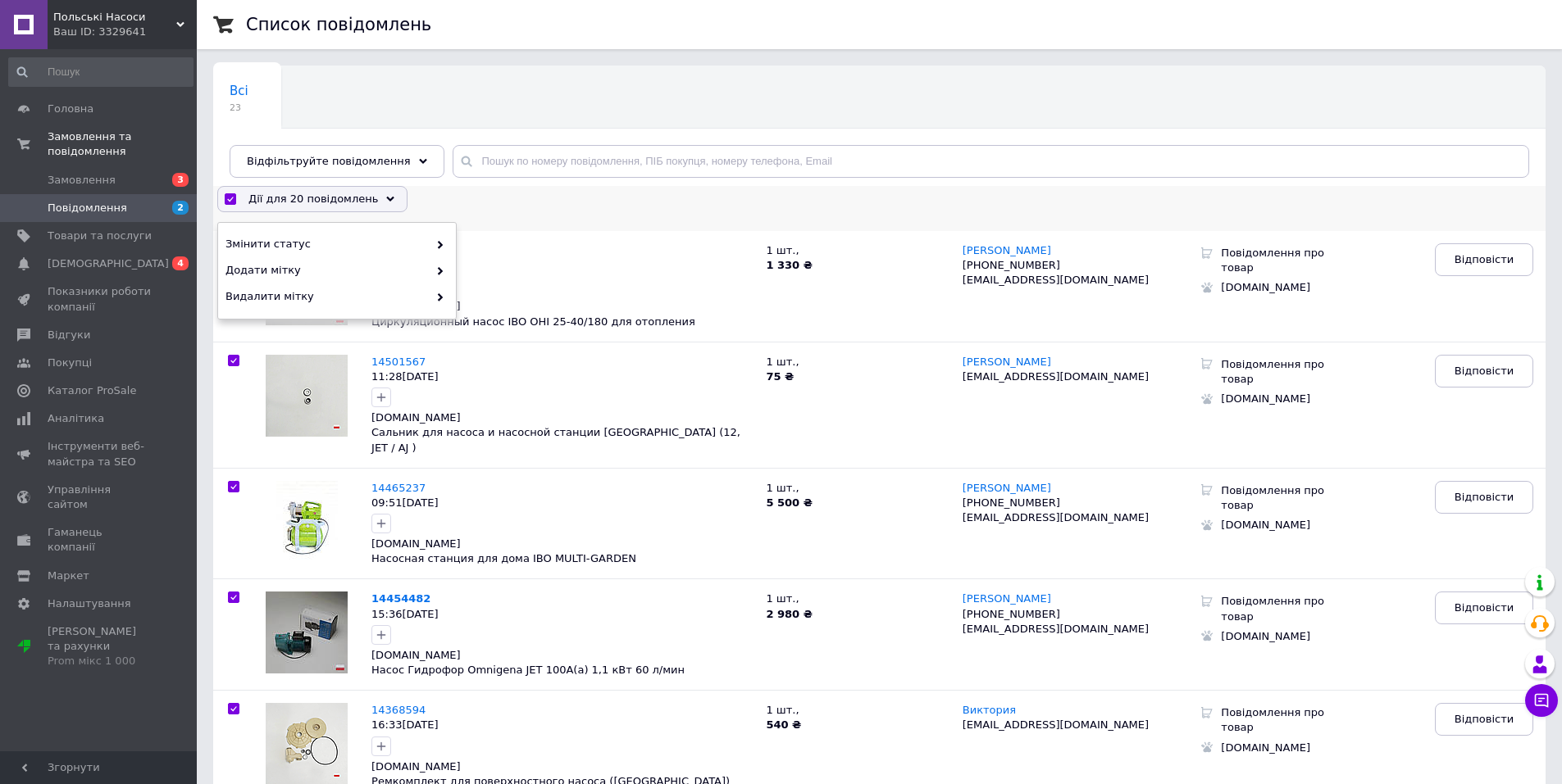
click at [526, 201] on div "Дії для 20 повідомлень Вибрати всі 23 повідомлення Вибрані всі 23 повідомлення …" at bounding box center [881, 199] width 1328 height 26
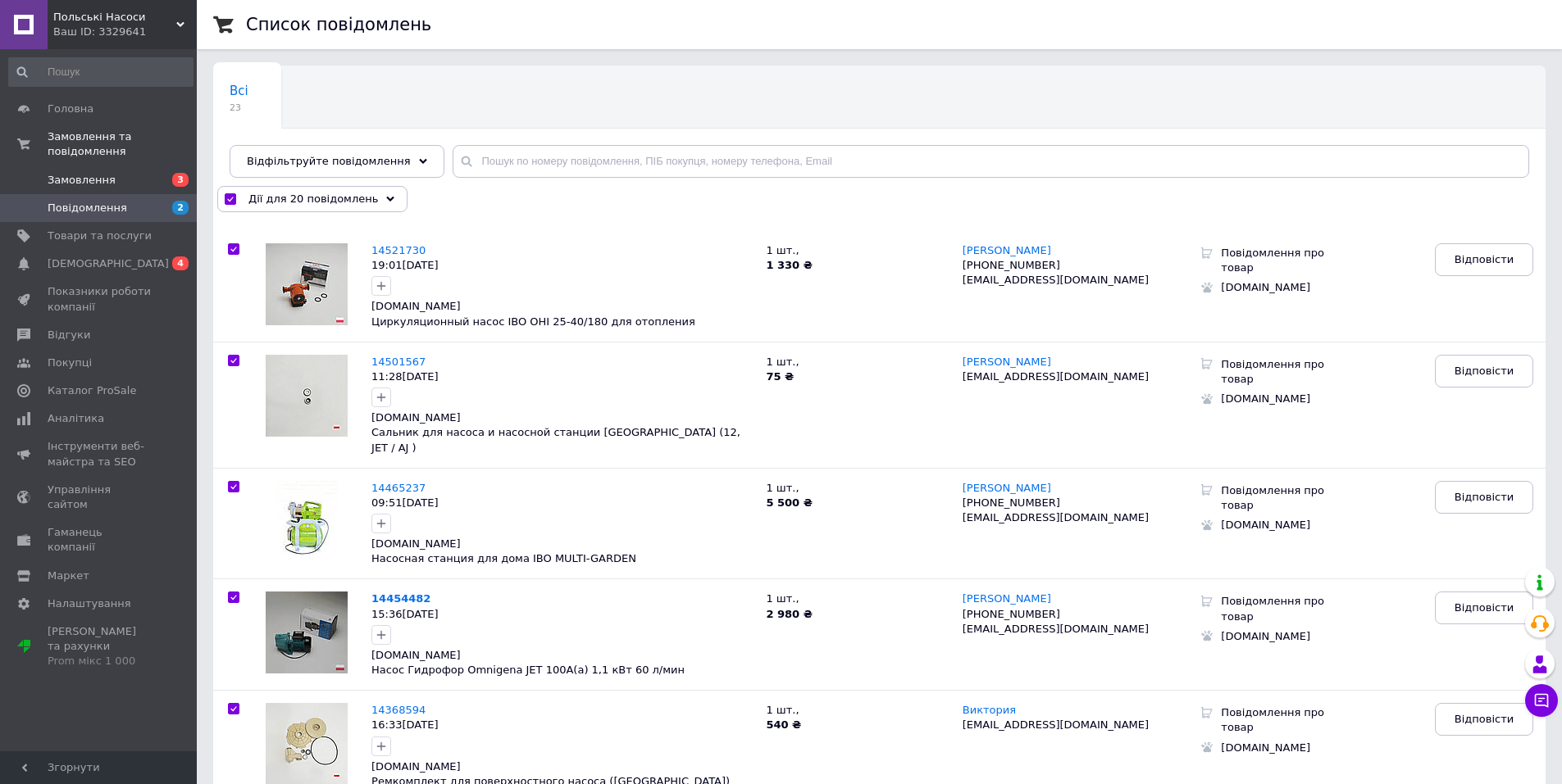
click at [138, 173] on span "Замовлення" at bounding box center [99, 180] width 104 height 14
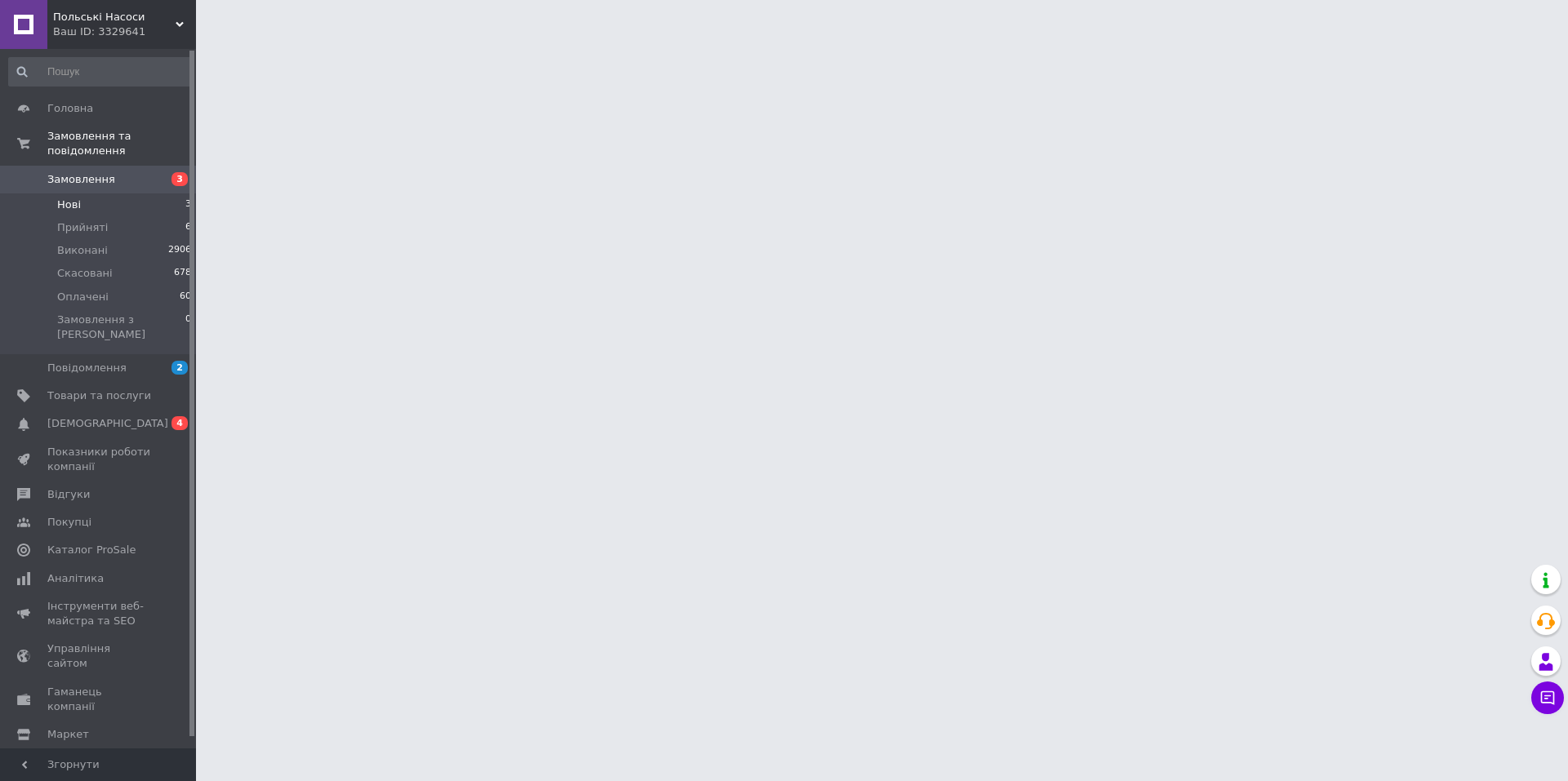
click at [139, 193] on li "Нові 3" at bounding box center [100, 205] width 201 height 23
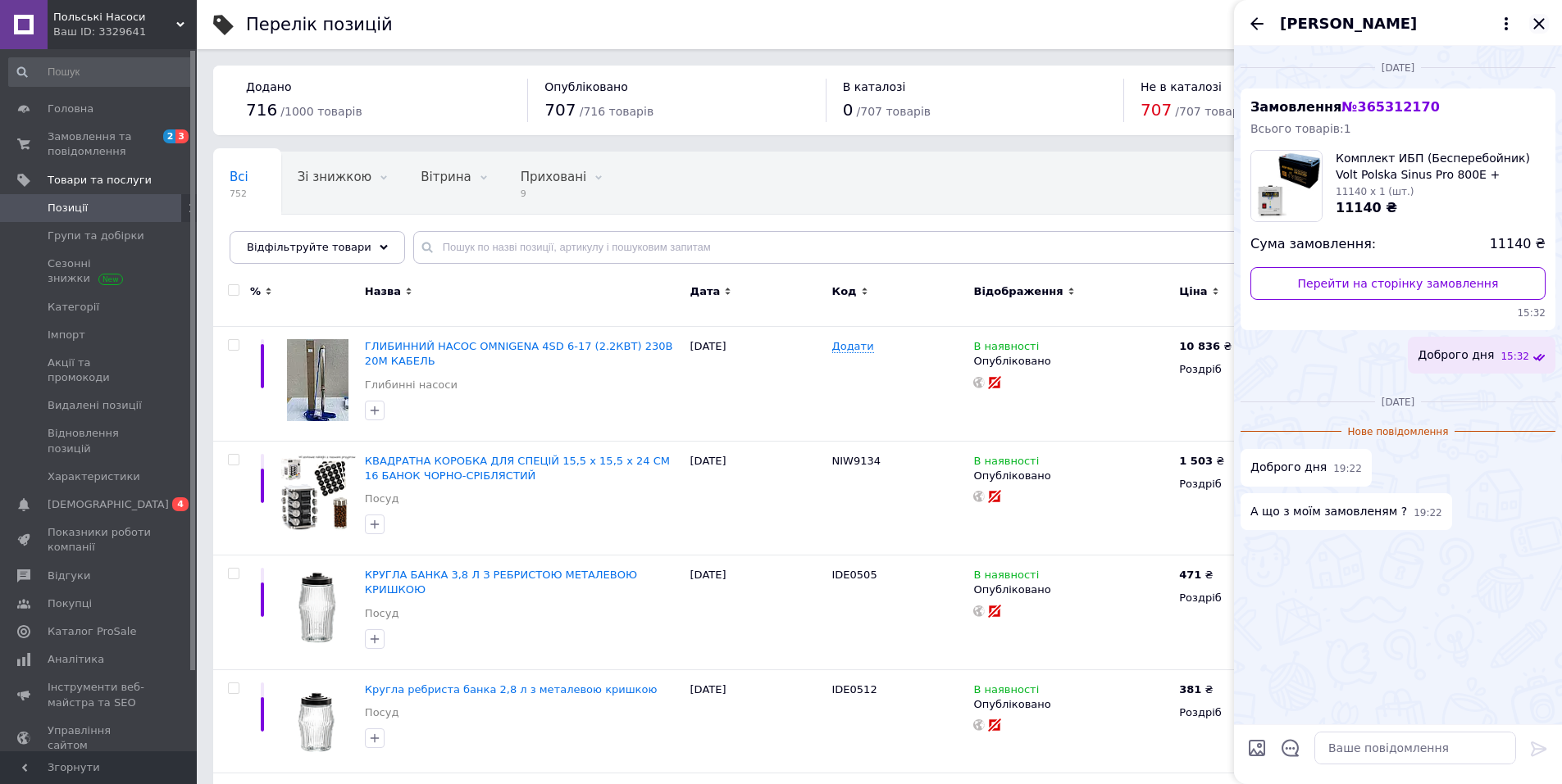
click at [1548, 24] on icon "Закрити" at bounding box center [1538, 24] width 20 height 20
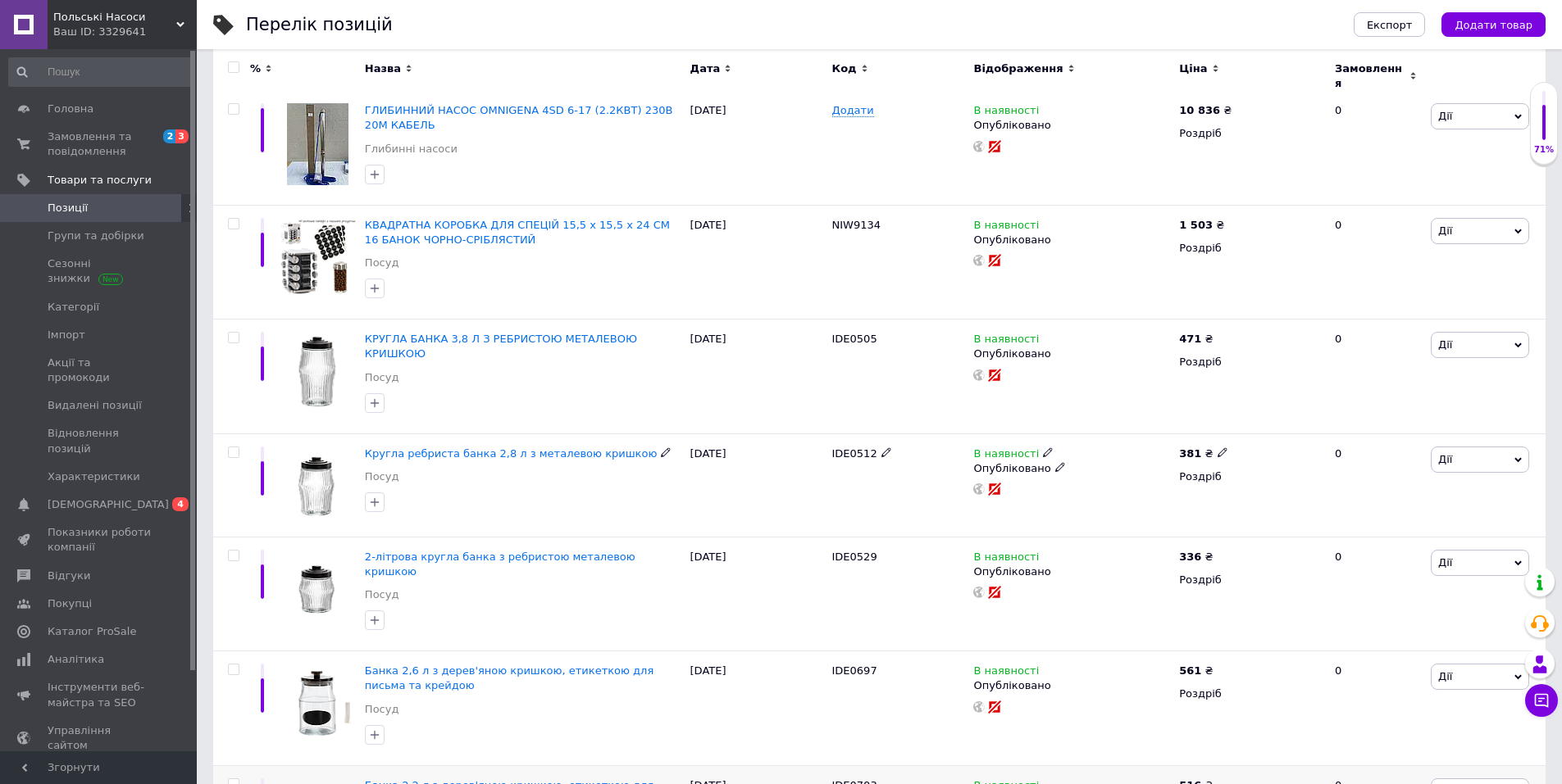
scroll to position [245, 0]
